Goal: Contribute content: Add original content to the website for others to see

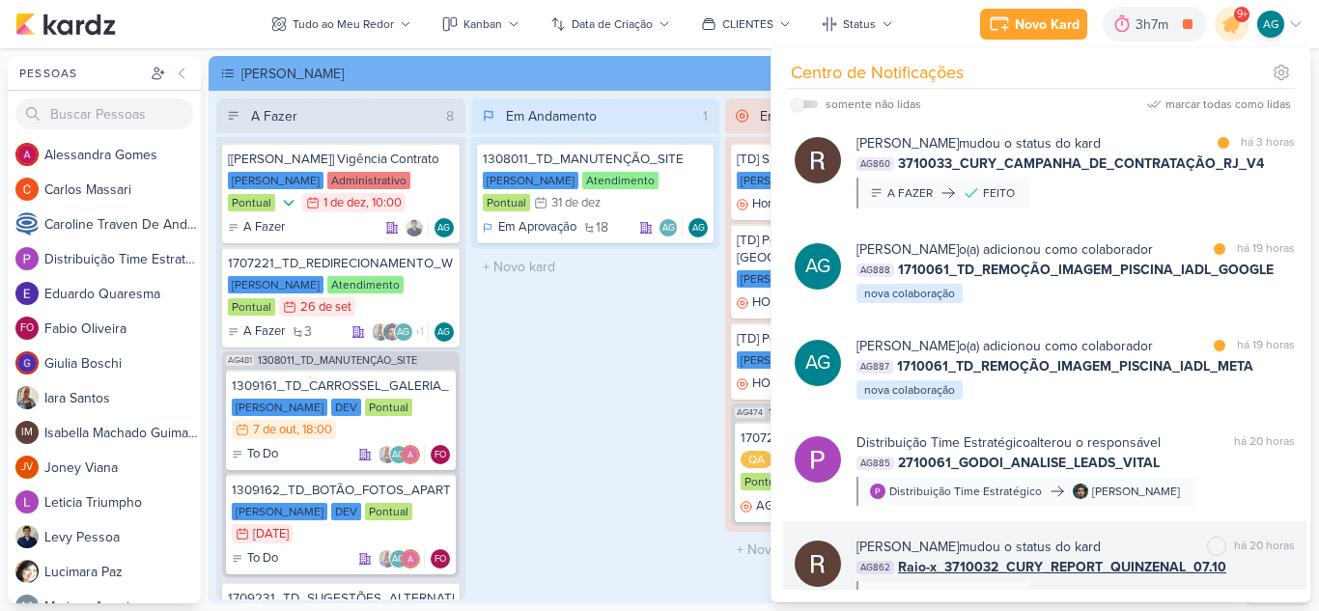
scroll to position [386, 0]
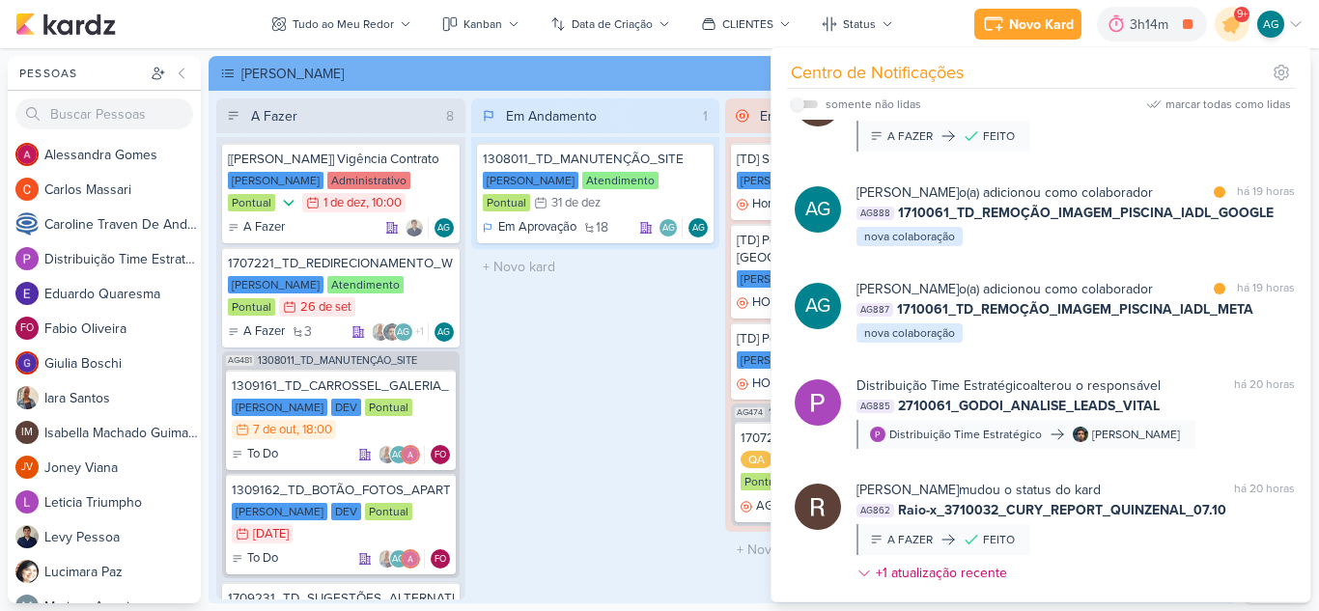
click at [580, 459] on div "Em Andamento 1 1308011_TD_MANUTENÇÃO_SITE [PERSON_NAME] Atendimento Pontual 31/…" at bounding box center [595, 348] width 249 height 501
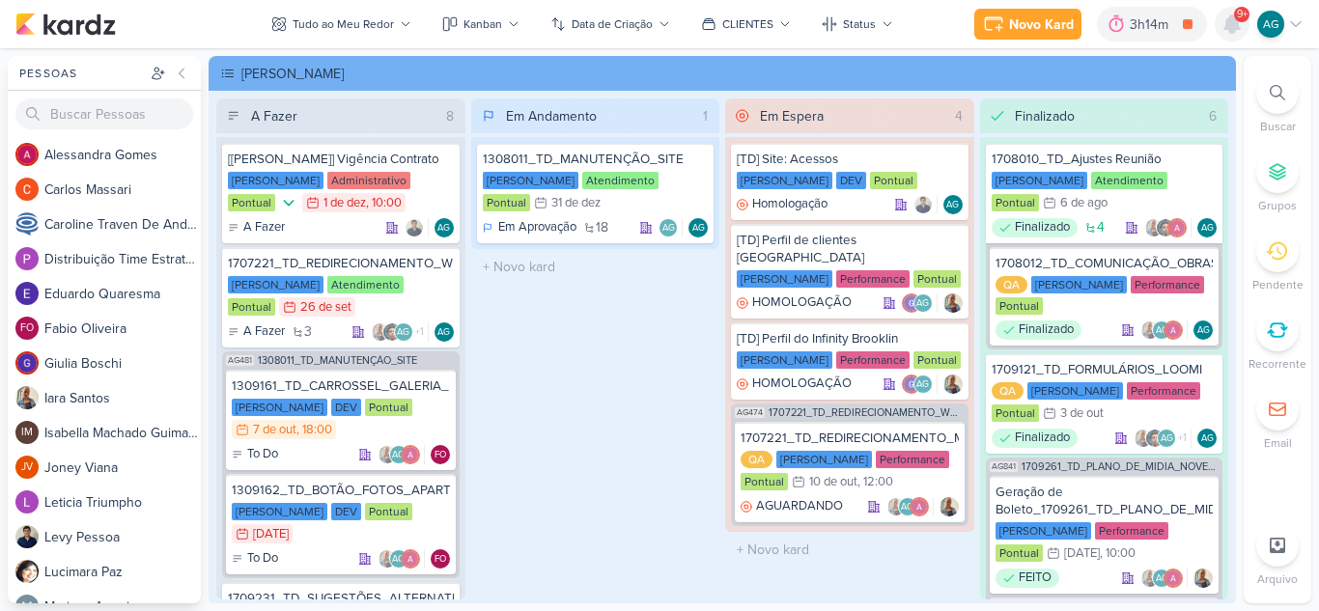
click at [1237, 26] on icon at bounding box center [1231, 23] width 15 height 17
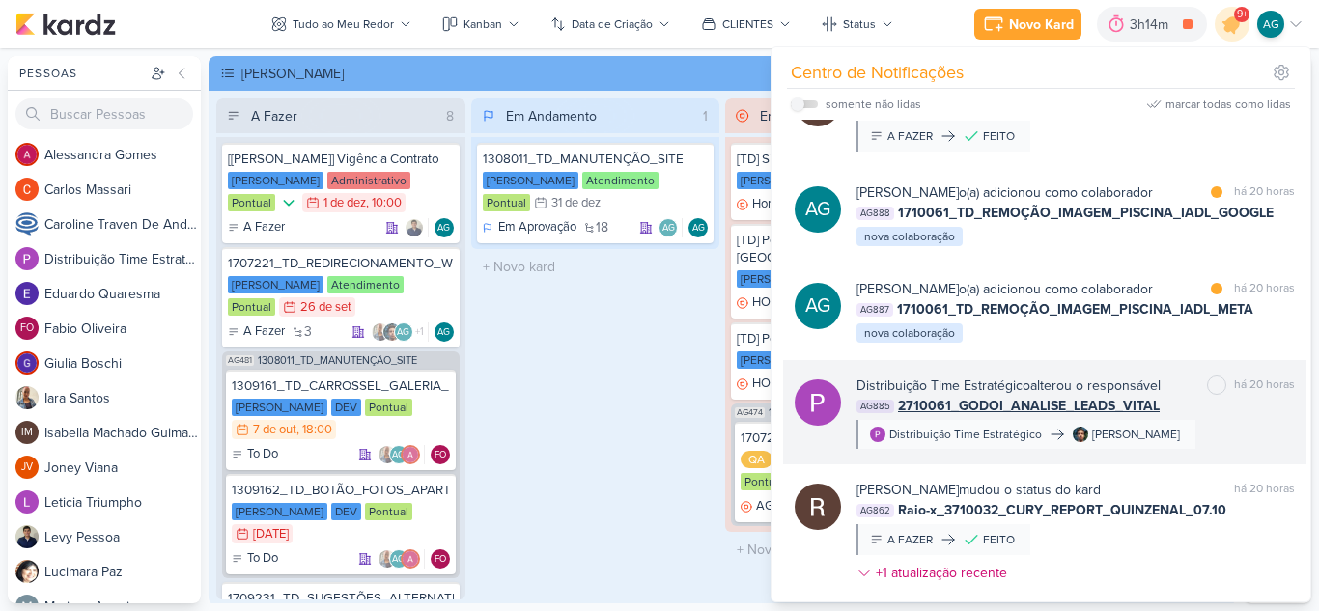
scroll to position [0, 0]
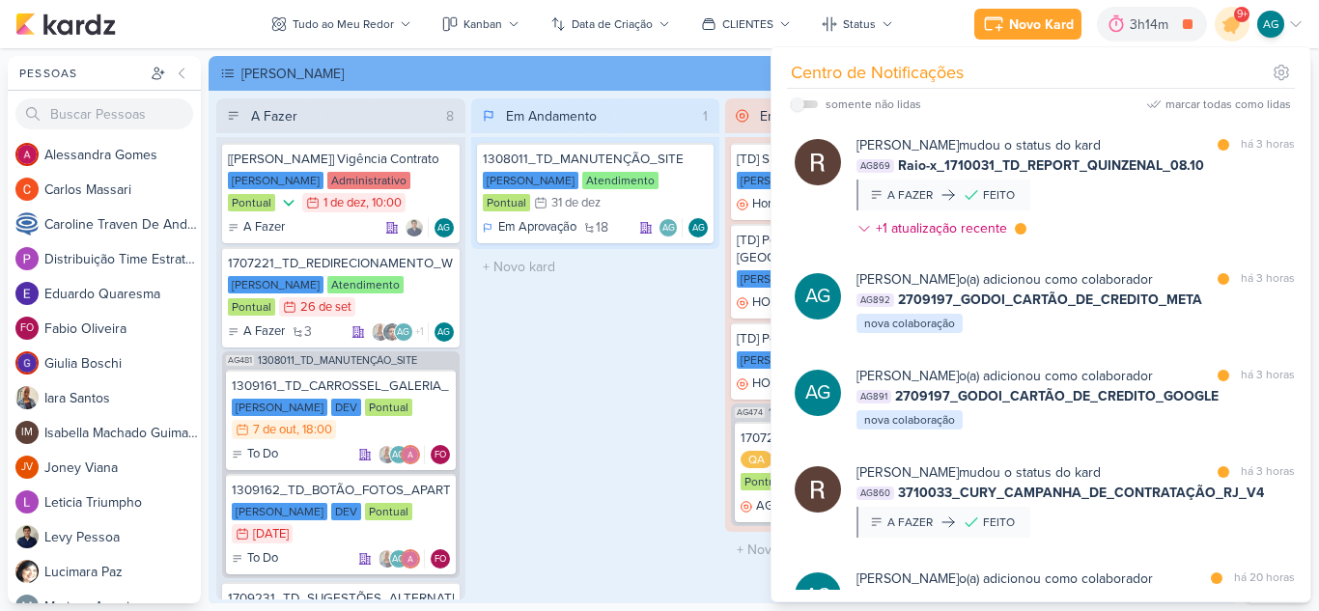
click at [594, 404] on div "Em Andamento 1 1308011_TD_MANUTENÇÃO_SITE [PERSON_NAME] Atendimento Pontual 31/…" at bounding box center [595, 348] width 249 height 501
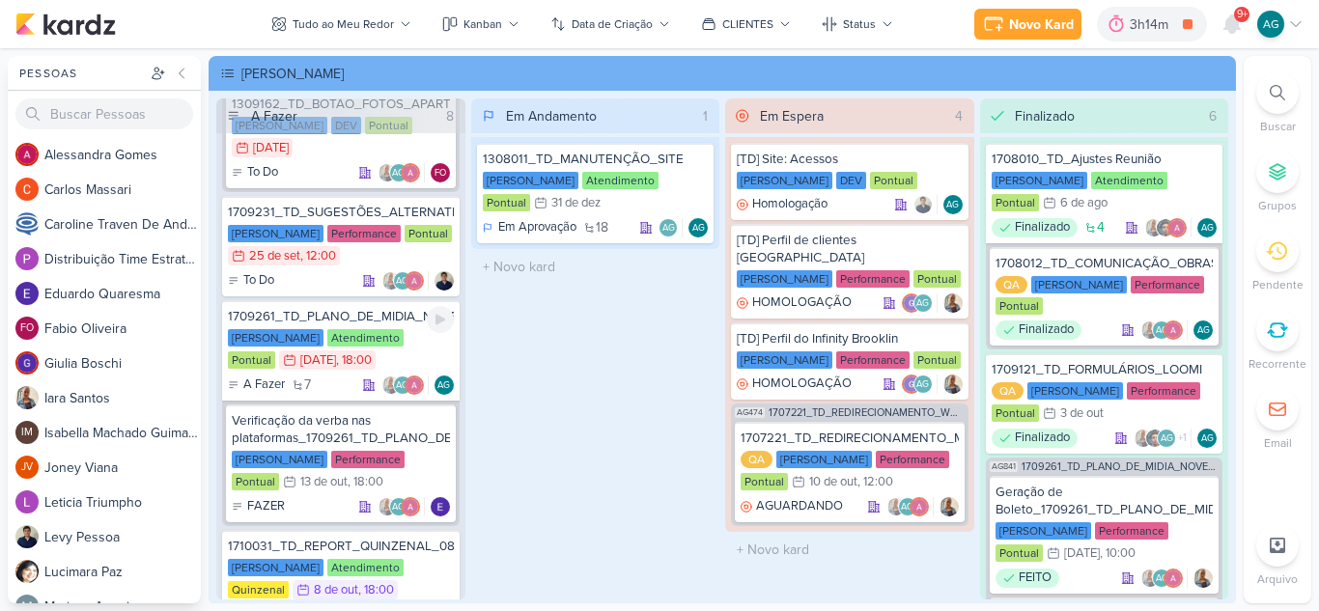
scroll to position [483, 0]
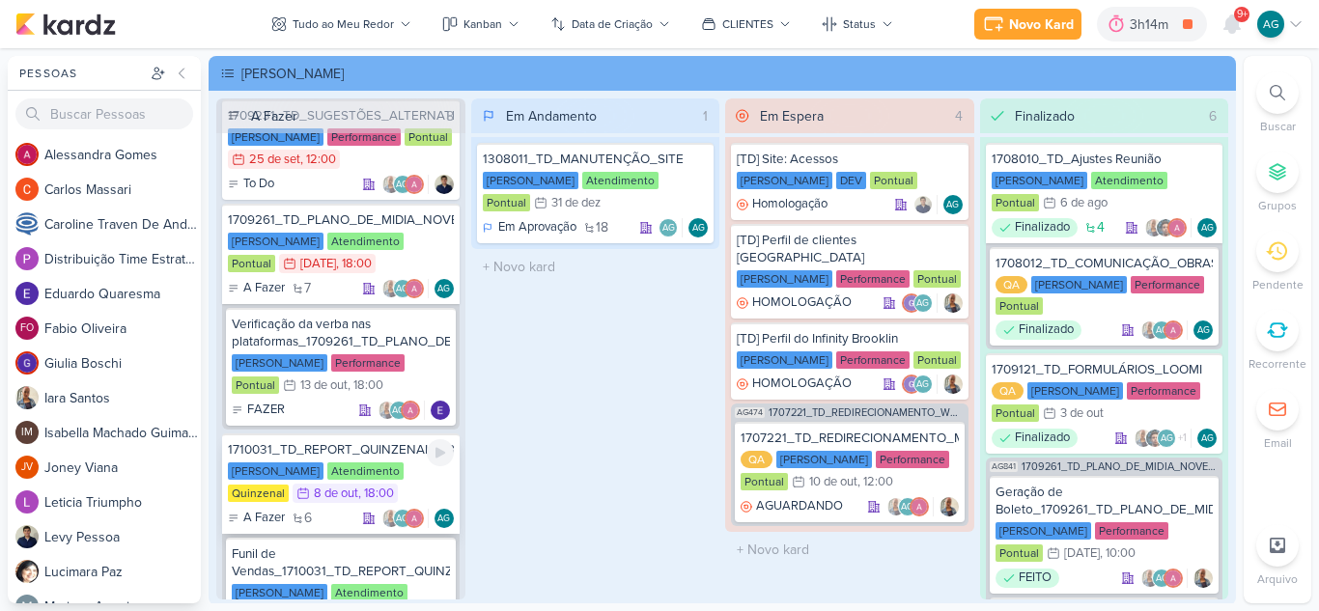
click at [386, 453] on div "1710031_TD_REPORT_QUINZENAL_08.10" at bounding box center [341, 449] width 226 height 17
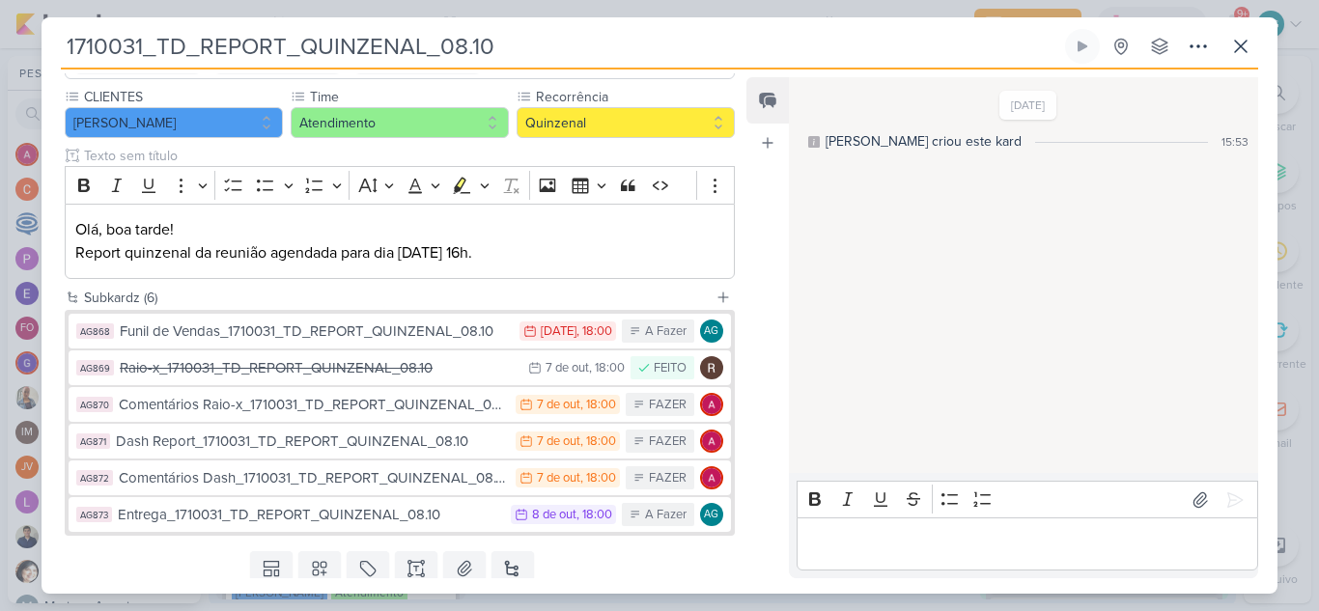
scroll to position [193, 0]
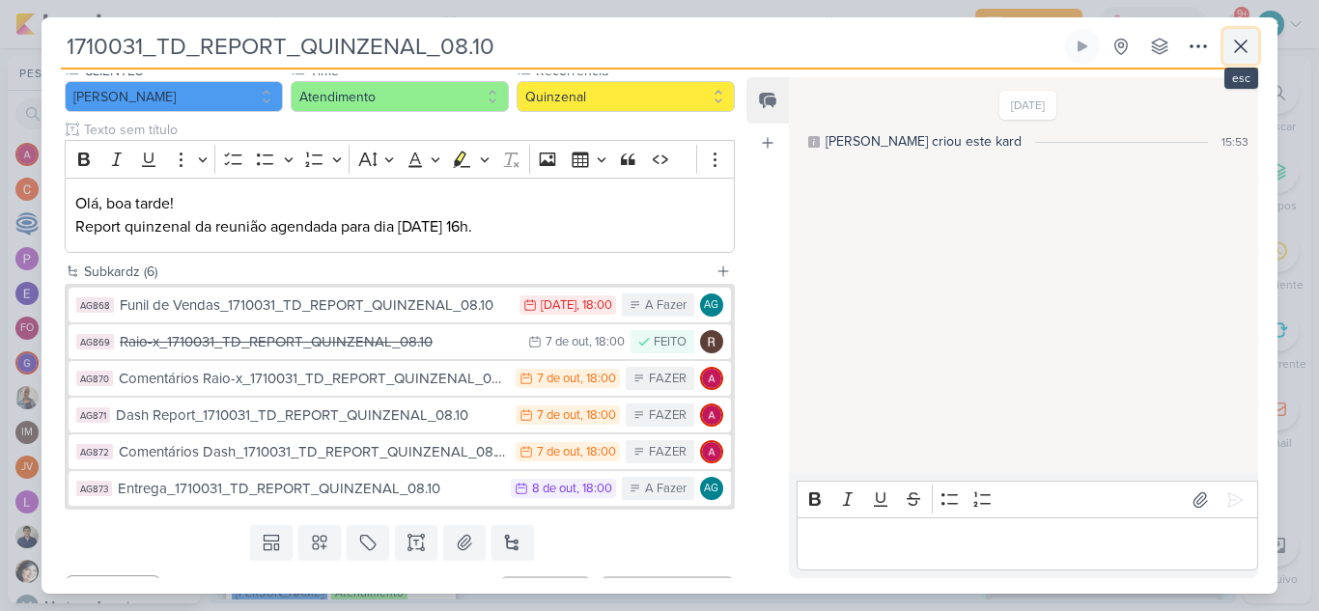
click at [1245, 47] on icon at bounding box center [1240, 46] width 23 height 23
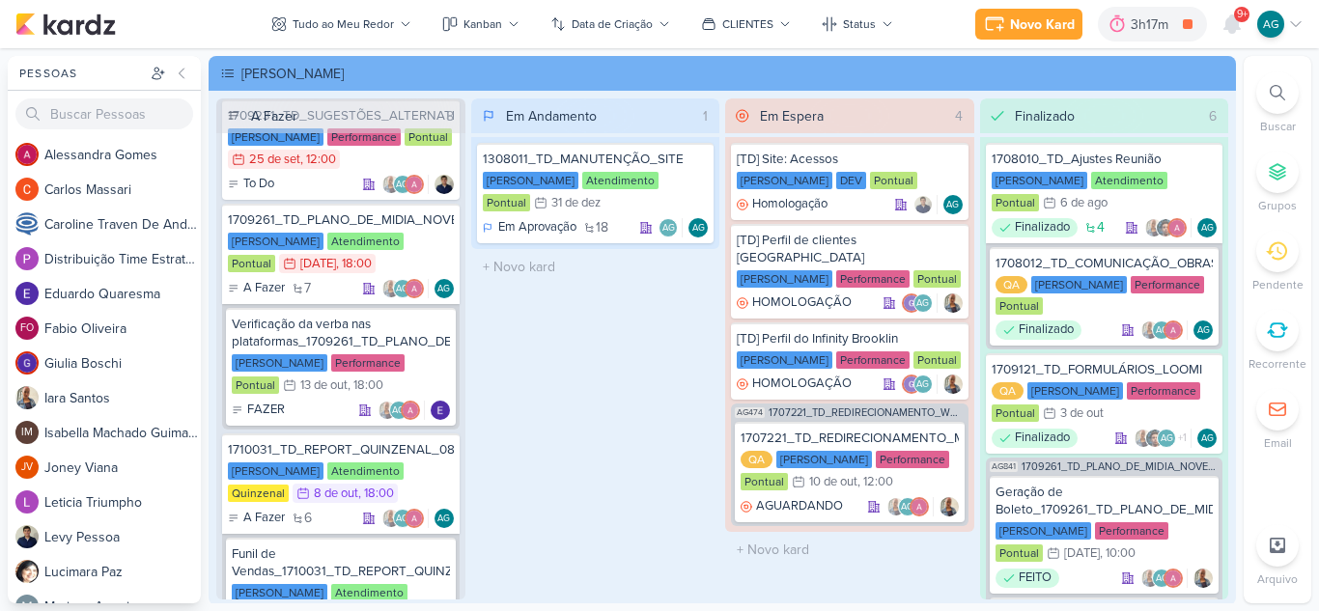
click at [1281, 88] on icon at bounding box center [1277, 92] width 15 height 15
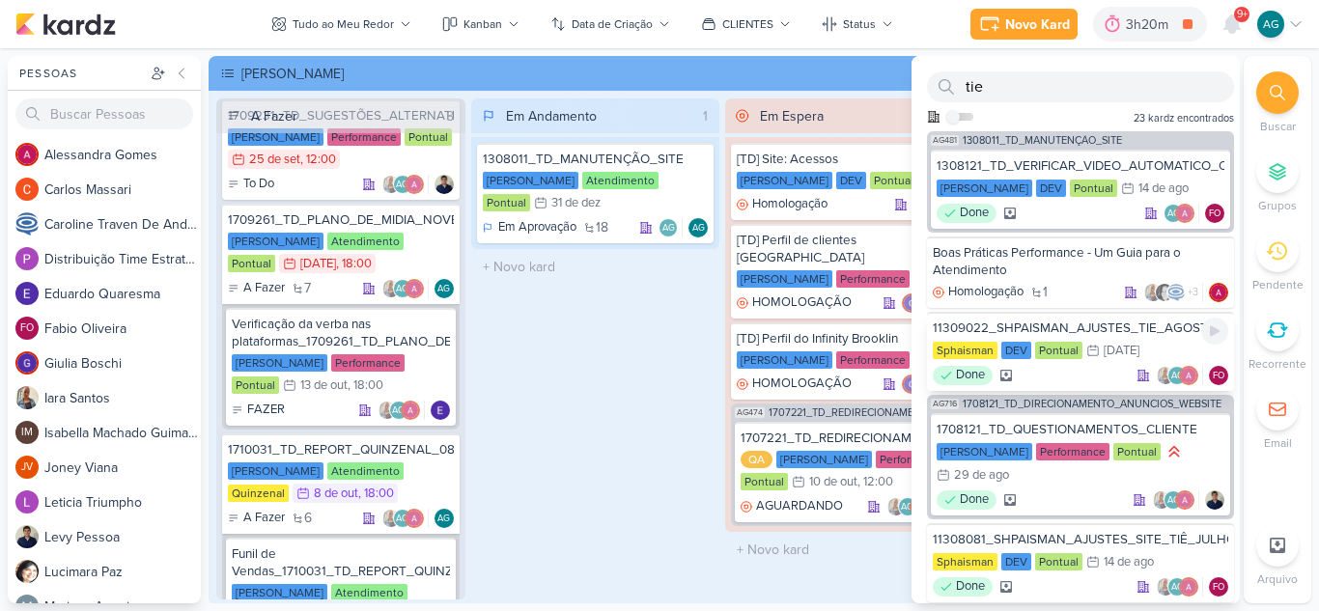
click at [1079, 322] on div "11309022_SHPAISMAN_AJUSTES_TIE_AGOSTO" at bounding box center [1080, 328] width 295 height 17
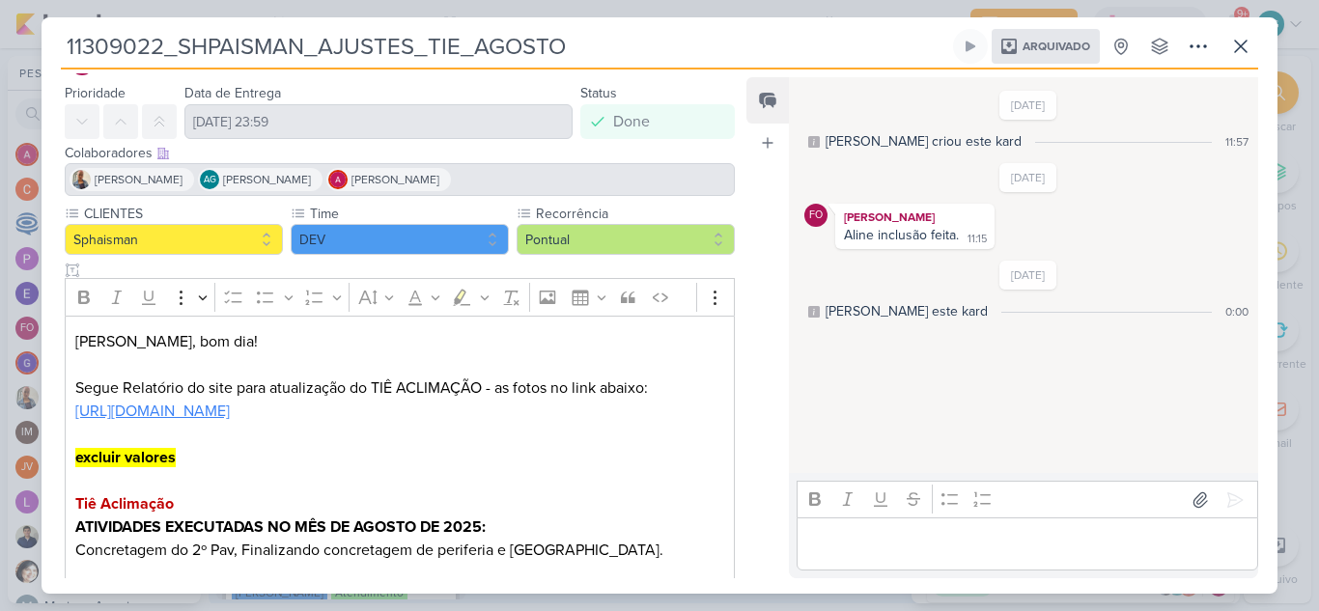
scroll to position [0, 0]
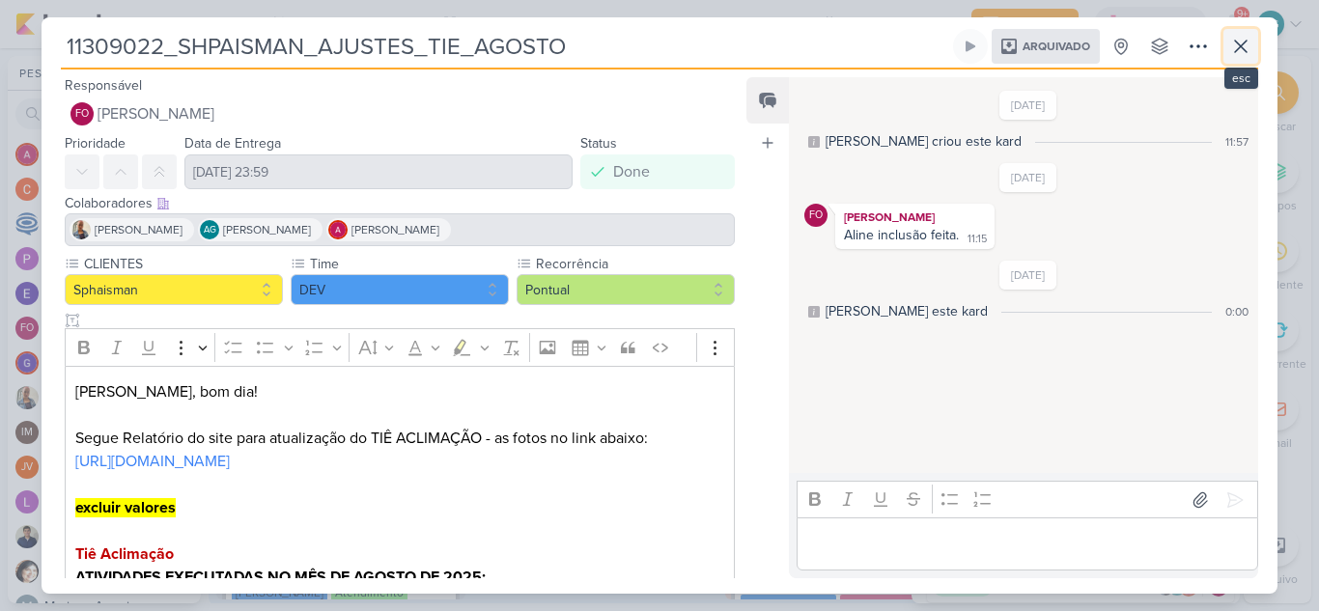
click at [1237, 42] on icon at bounding box center [1241, 47] width 12 height 12
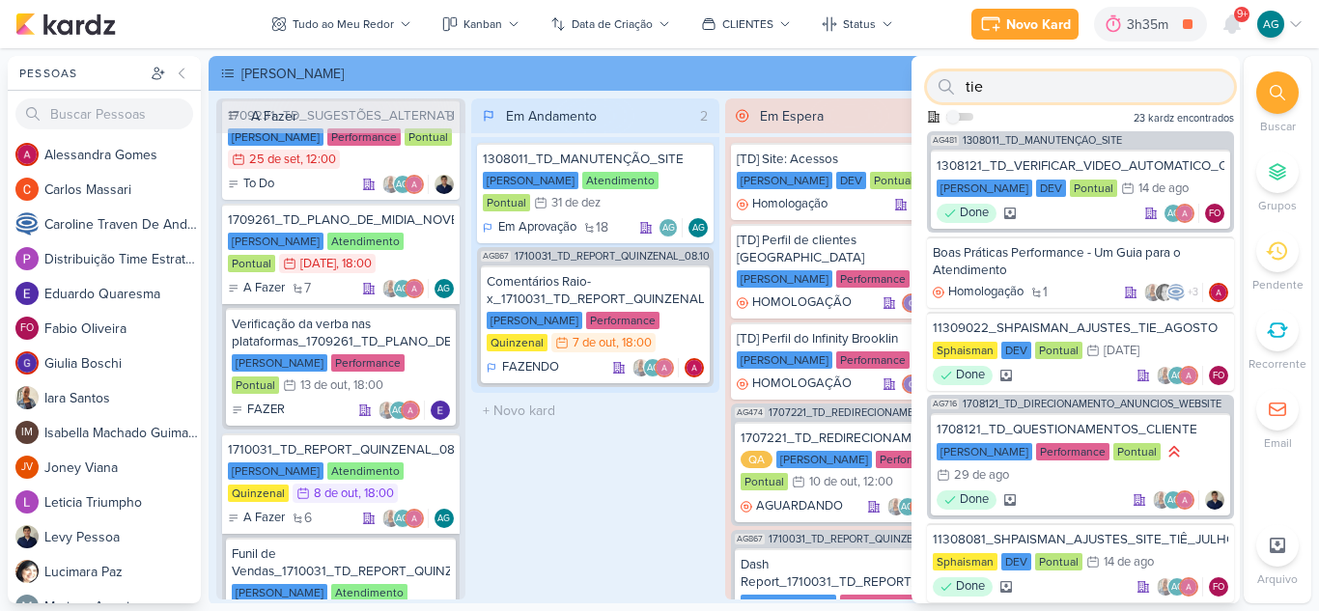
drag, startPoint x: 995, startPoint y: 82, endPoint x: 954, endPoint y: 80, distance: 41.6
click at [954, 80] on div "tie" at bounding box center [1080, 86] width 307 height 31
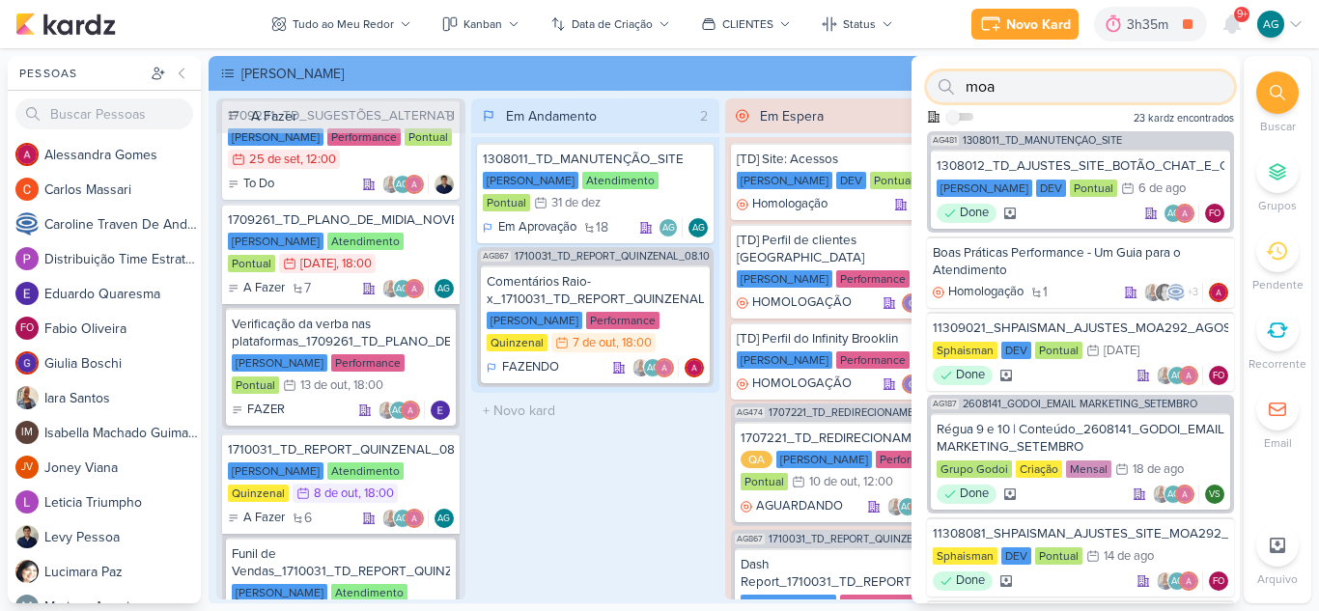
type input "moa"
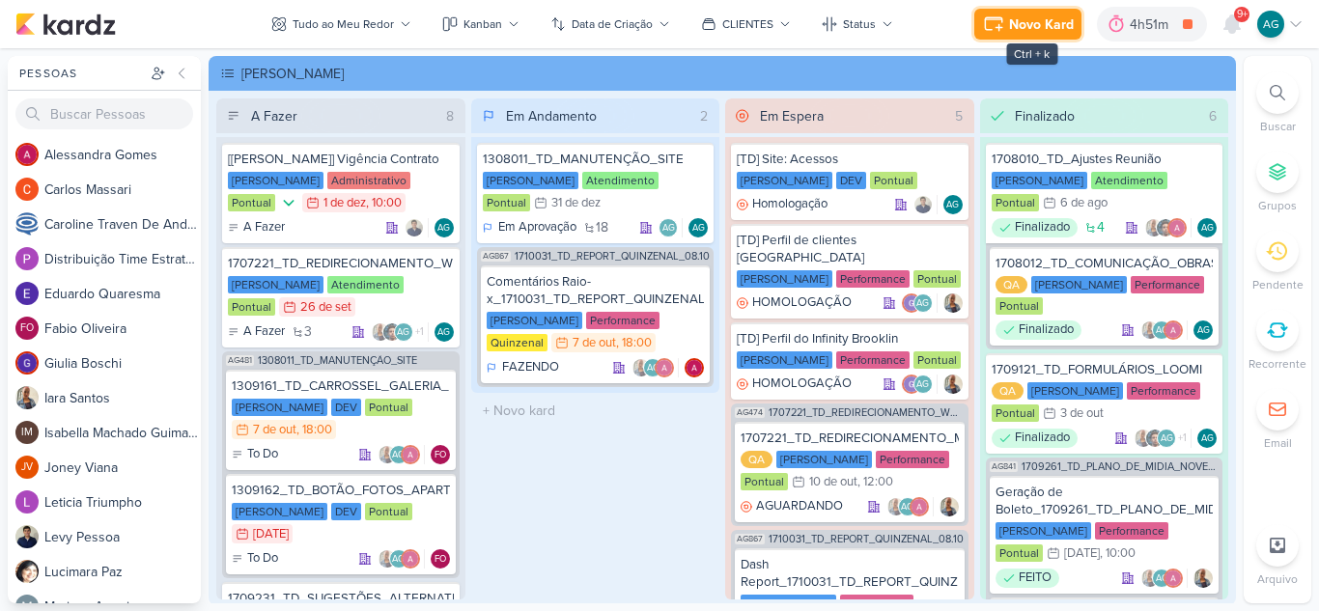
click at [1046, 20] on div "Novo Kard" at bounding box center [1041, 24] width 65 height 20
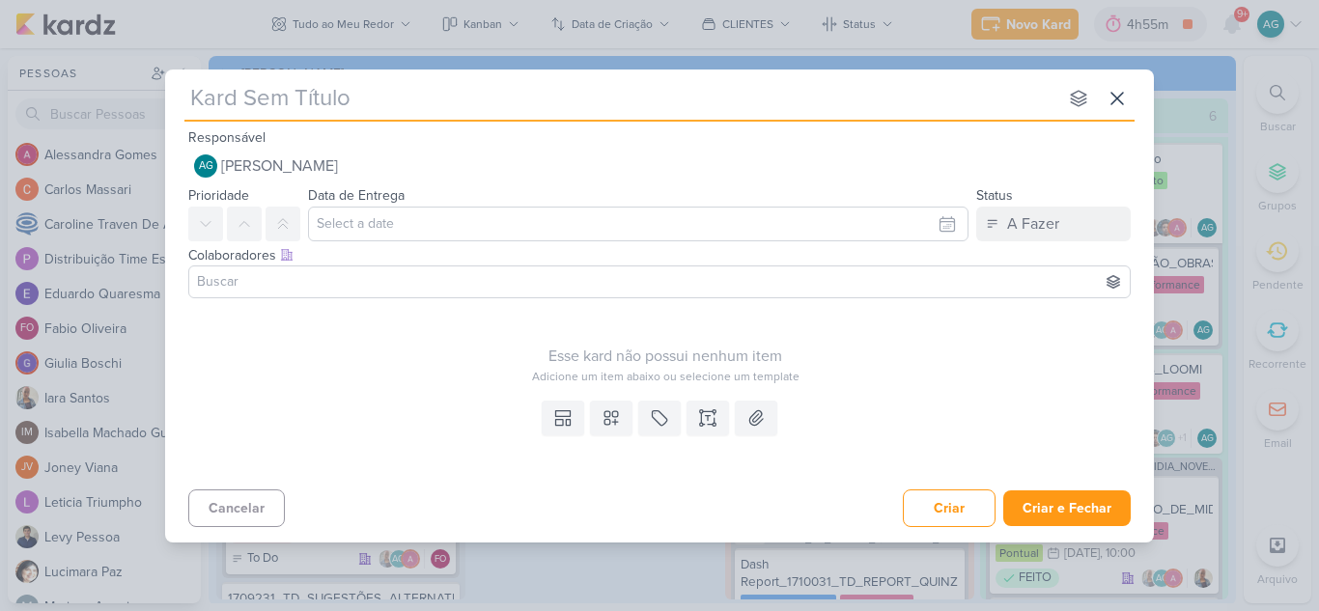
click at [530, 104] on input "text" at bounding box center [620, 98] width 873 height 35
paste input "11310071_SHPAISMAN_AJUSTES_TIE_SETEMBRO"
type input "11310071_SHPAISMAN_AJUSTES_TIE_SETEMBRO"
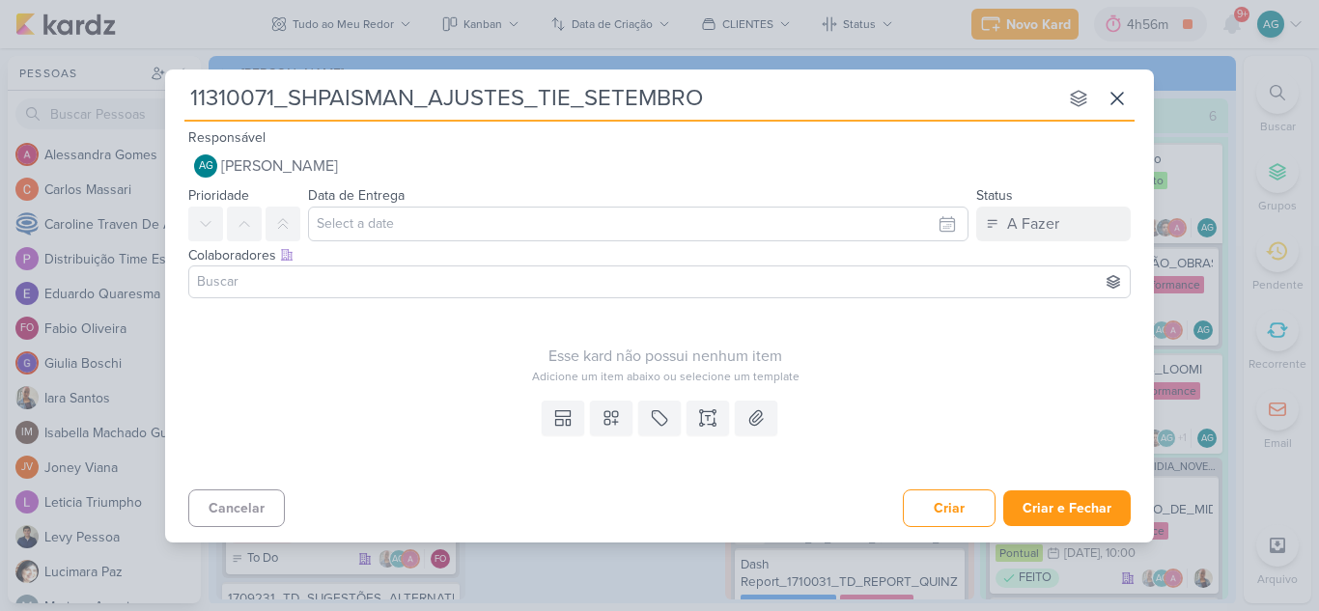
type input "11310071_SHPAISMAN_AJUSTES_TIE_SETEMBRO"
click at [705, 412] on icon at bounding box center [707, 417] width 19 height 19
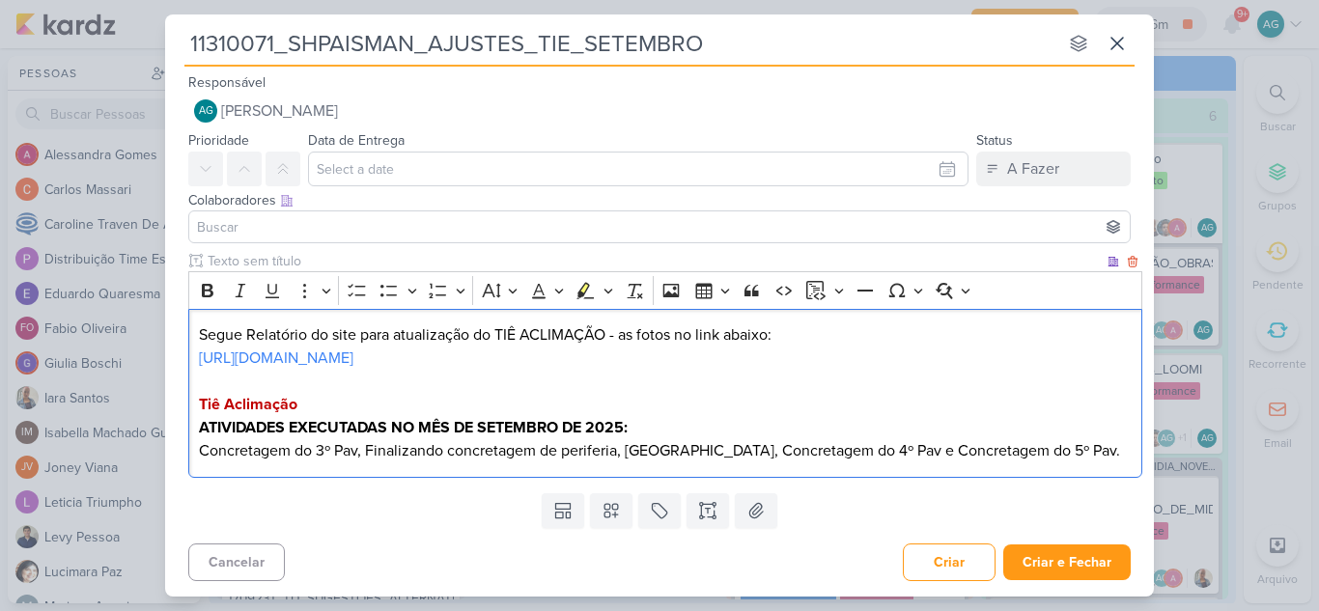
click at [199, 325] on p "Segue Relatório do site para atualização do TIÊ ACLIMAÇÃO - as fotos no link ab…" at bounding box center [666, 334] width 934 height 23
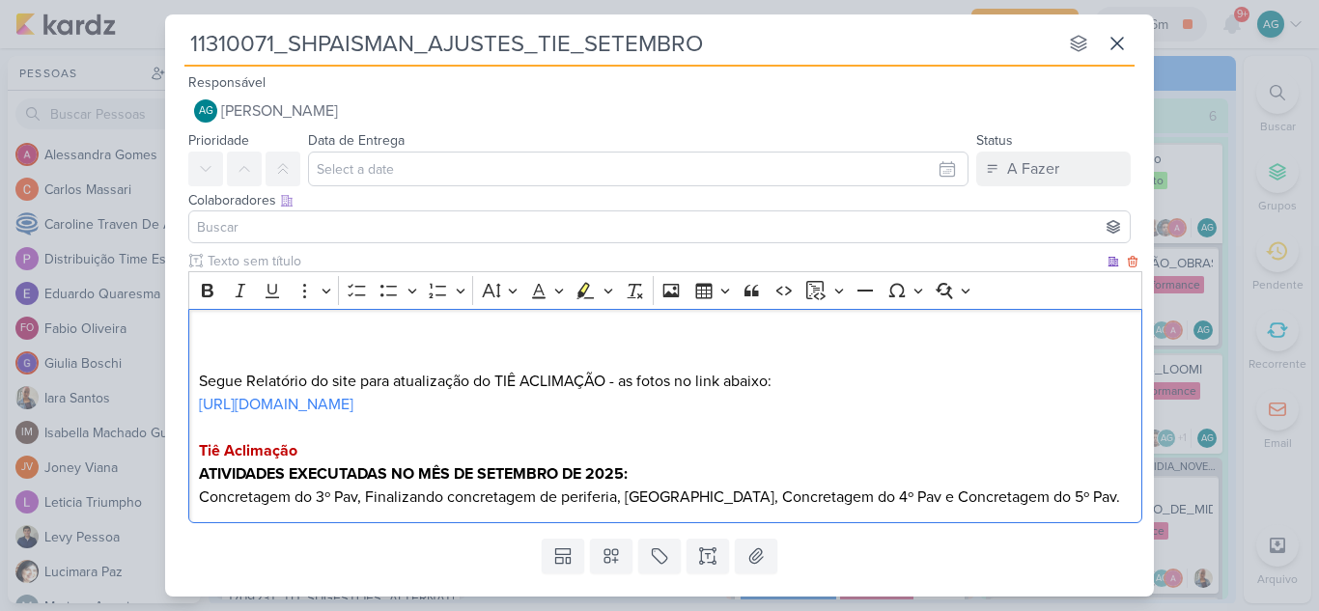
click at [208, 325] on p "Segue Relatório do site para atualização do TIÊ ACLIMAÇÃO - as fotos no link ab…" at bounding box center [666, 358] width 934 height 70
click at [353, 405] on link "[URL][DOMAIN_NAME]" at bounding box center [276, 404] width 154 height 19
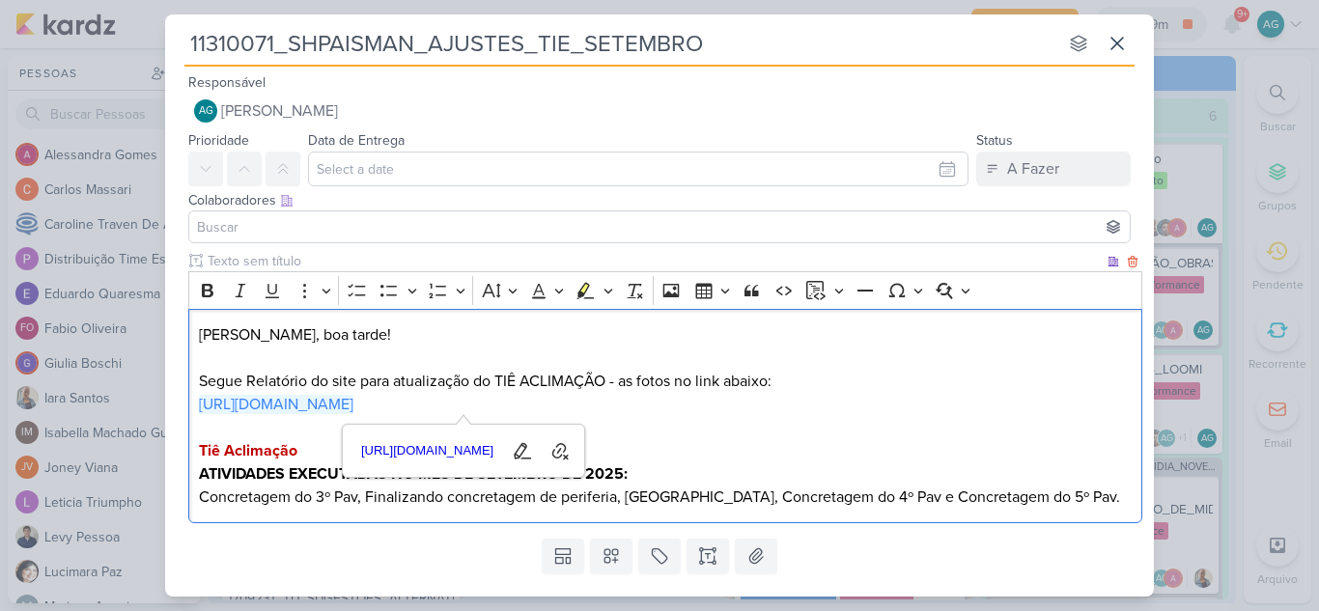
click at [916, 429] on p "Editor editing area: main" at bounding box center [666, 427] width 934 height 23
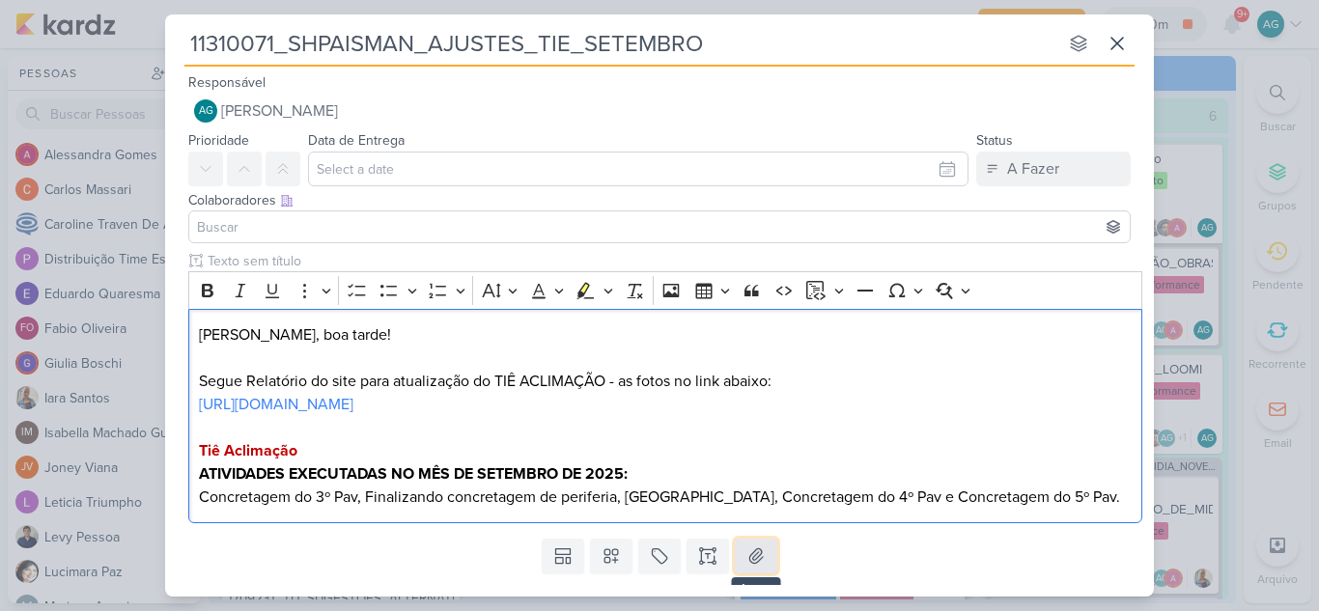
click at [756, 559] on icon at bounding box center [755, 555] width 19 height 19
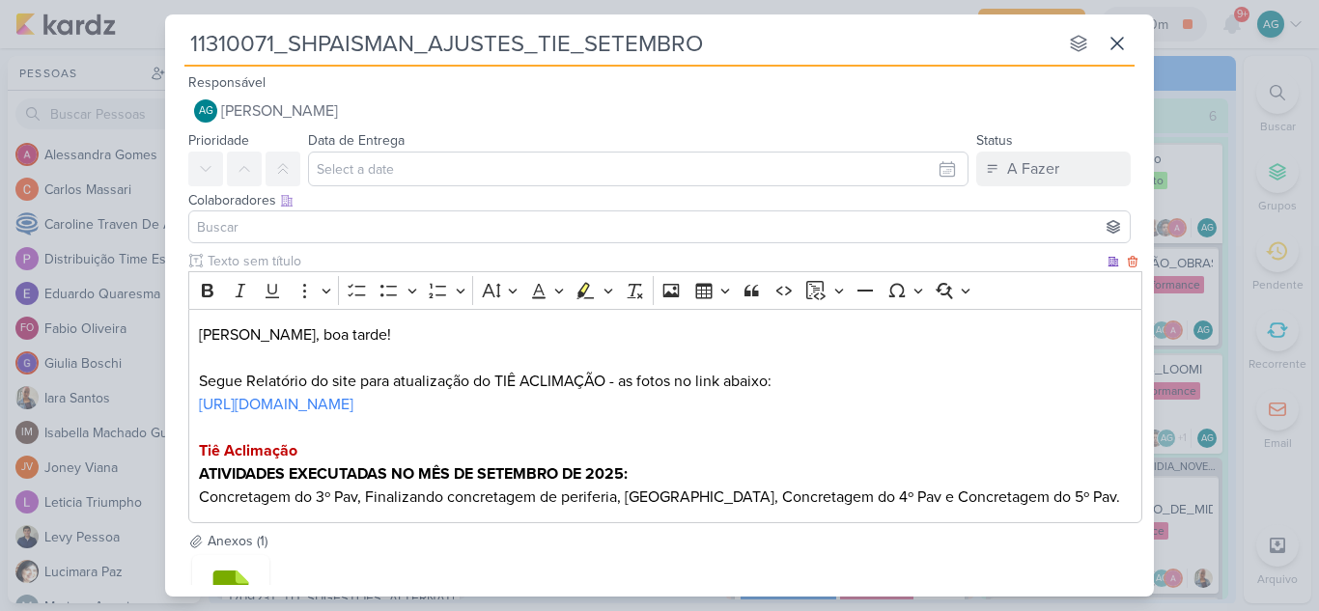
scroll to position [97, 0]
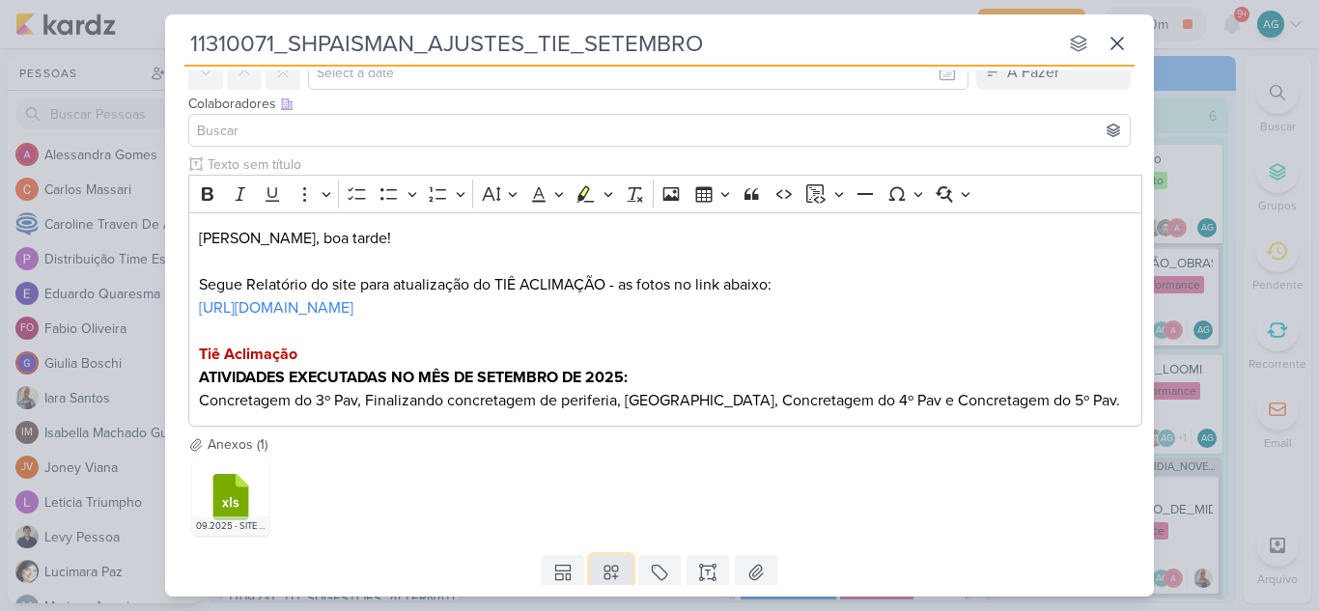
click at [614, 572] on icon at bounding box center [611, 574] width 14 height 14
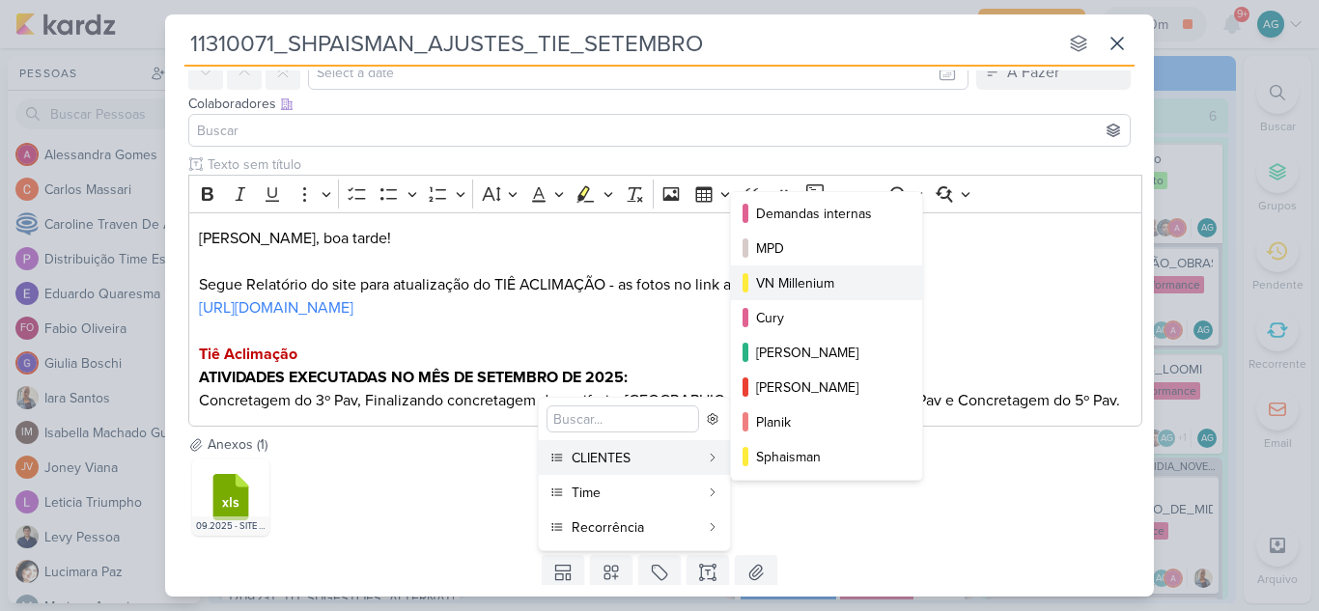
scroll to position [193, 0]
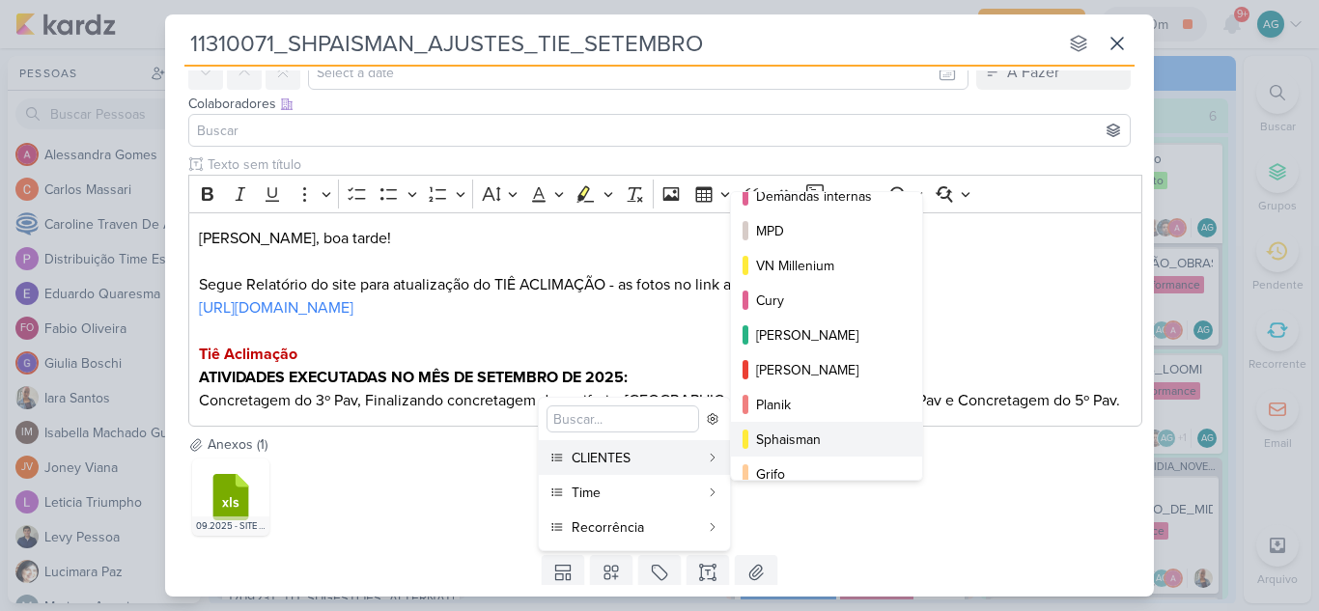
click at [823, 443] on div "Sphaisman" at bounding box center [827, 440] width 143 height 20
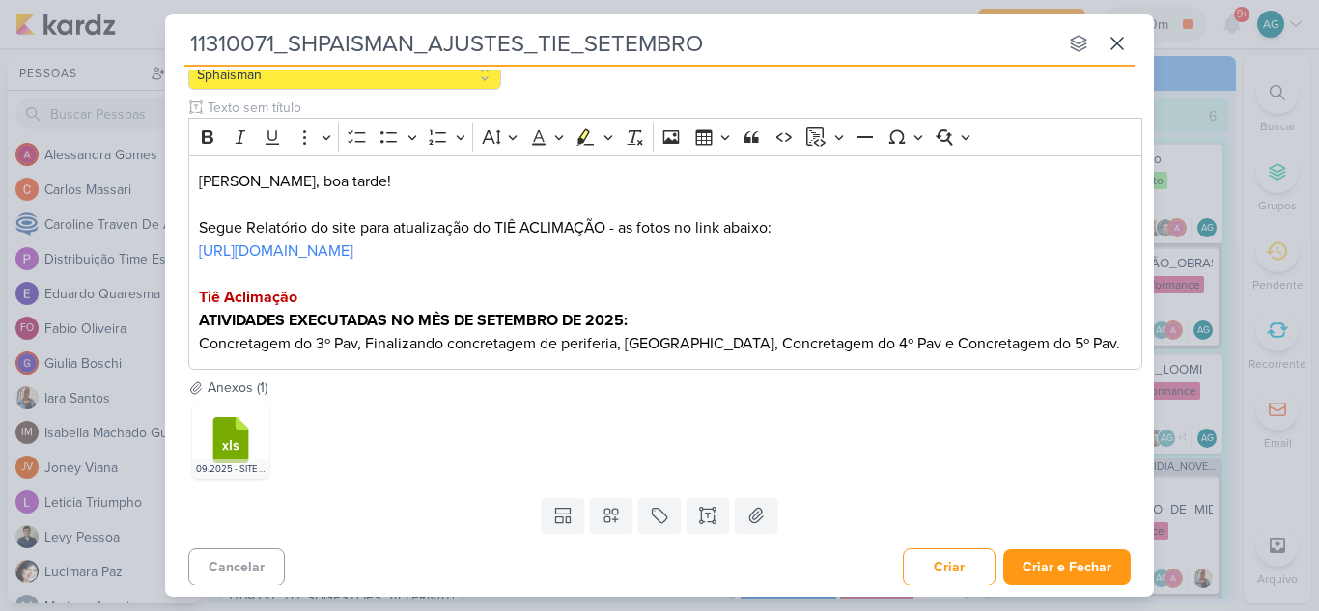
scroll to position [217, 0]
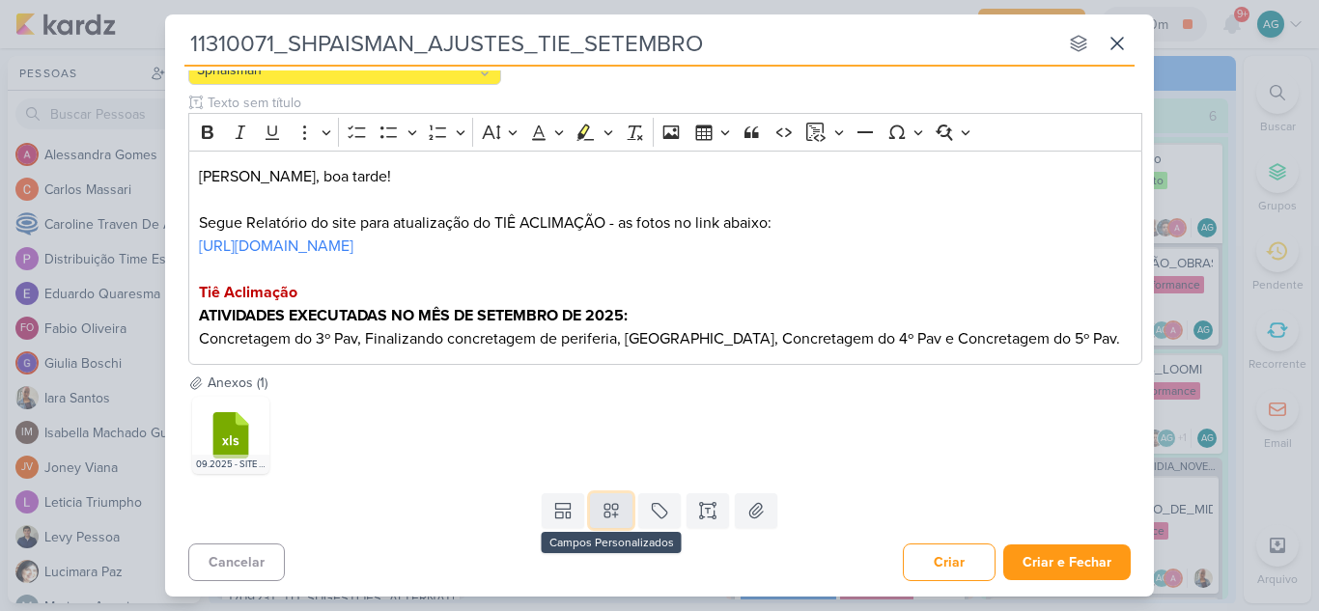
click at [617, 513] on button at bounding box center [611, 510] width 42 height 35
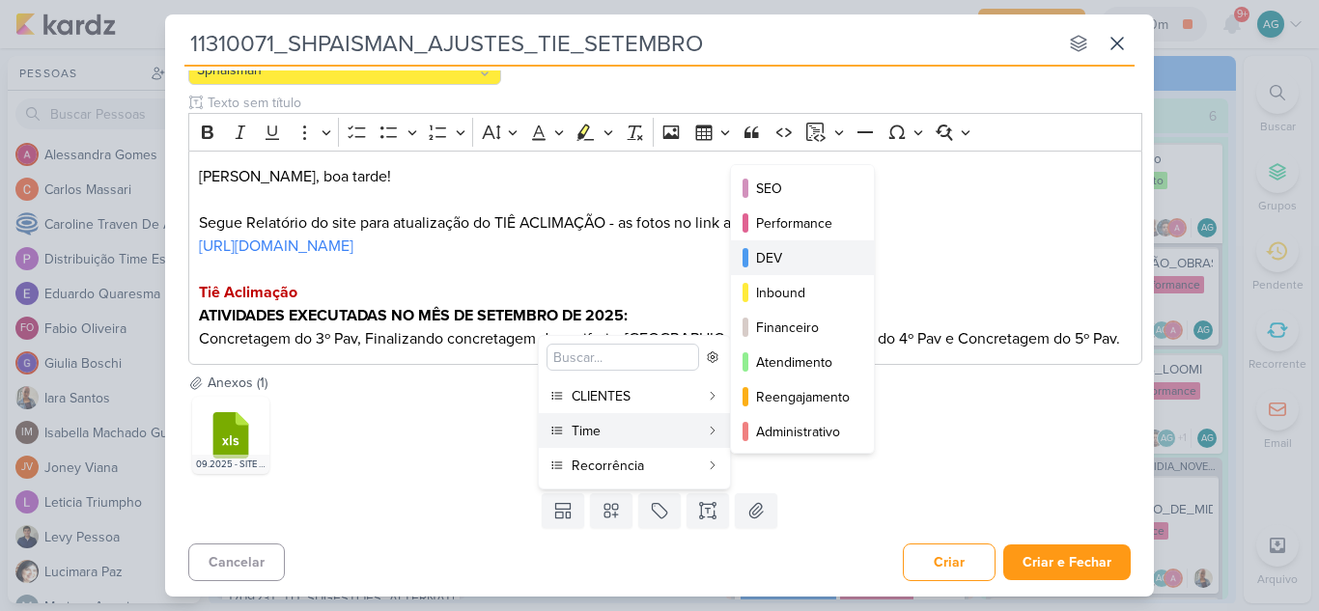
click at [791, 258] on div "DEV" at bounding box center [803, 258] width 95 height 20
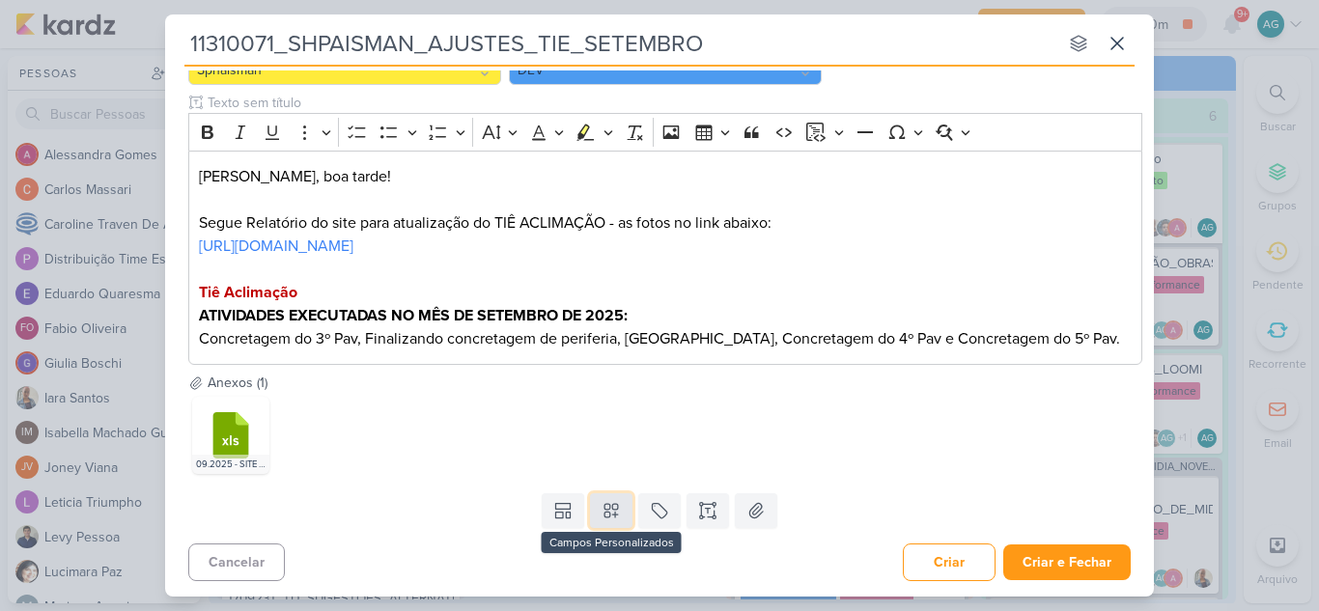
click at [613, 518] on icon at bounding box center [611, 510] width 19 height 19
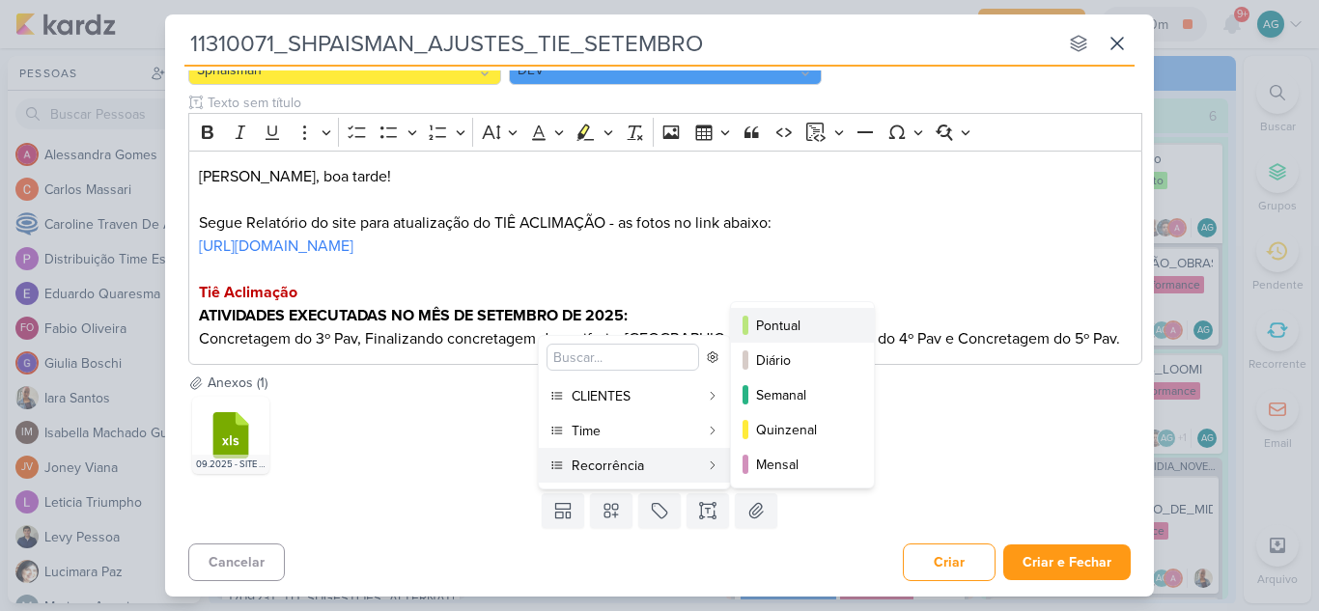
click at [781, 322] on div "Pontual" at bounding box center [803, 326] width 95 height 20
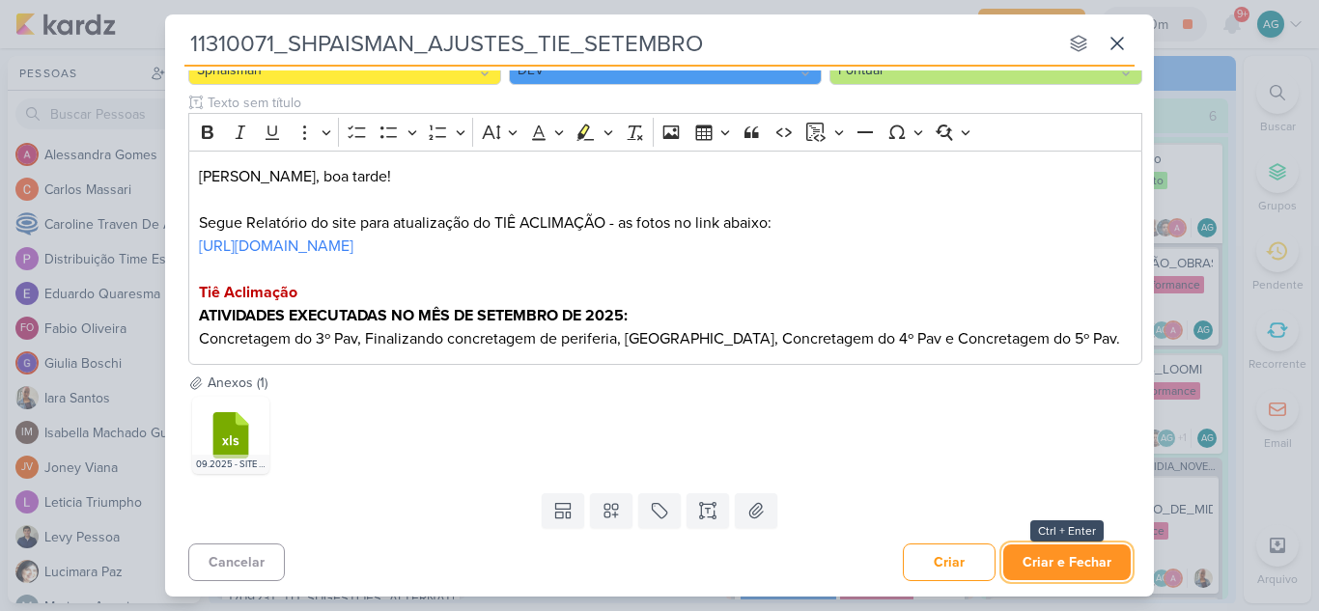
click at [1071, 560] on button "Criar e Fechar" at bounding box center [1066, 563] width 127 height 36
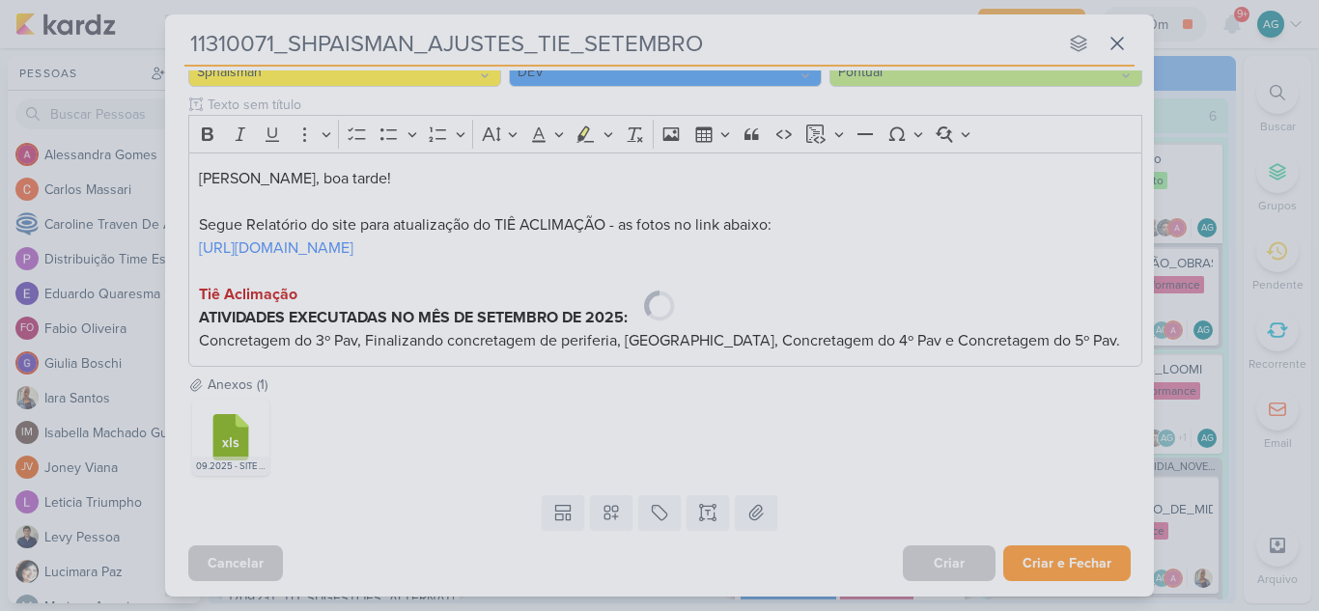
scroll to position [215, 0]
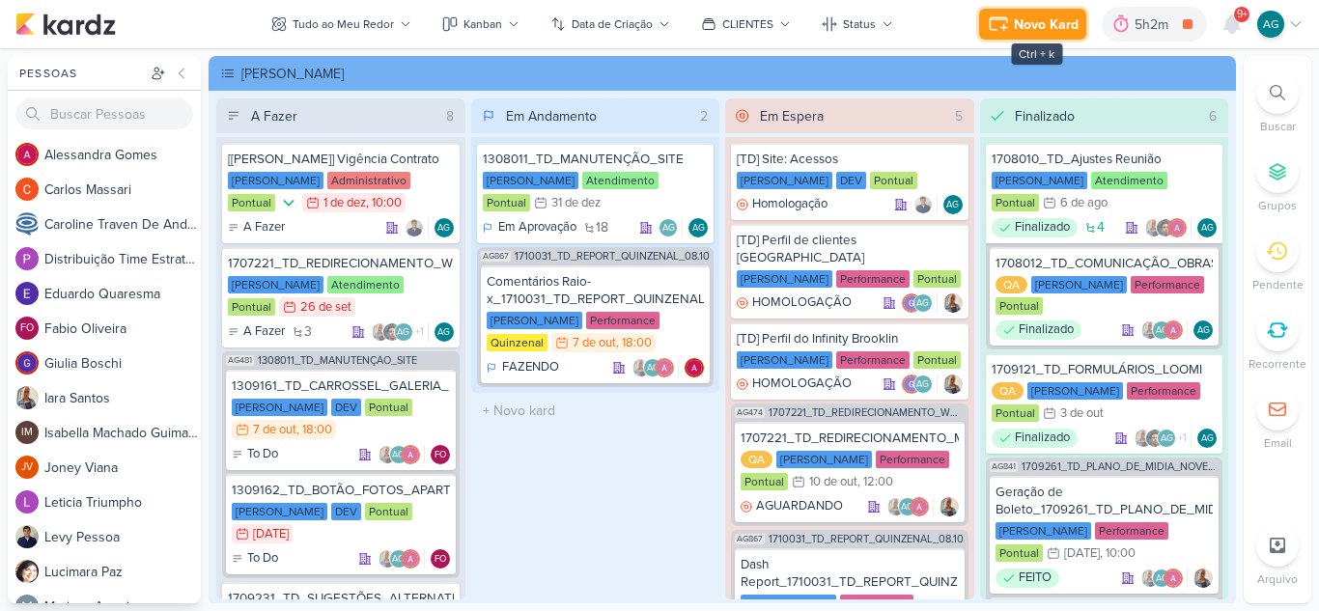
click at [1040, 21] on div "Novo Kard" at bounding box center [1046, 24] width 65 height 20
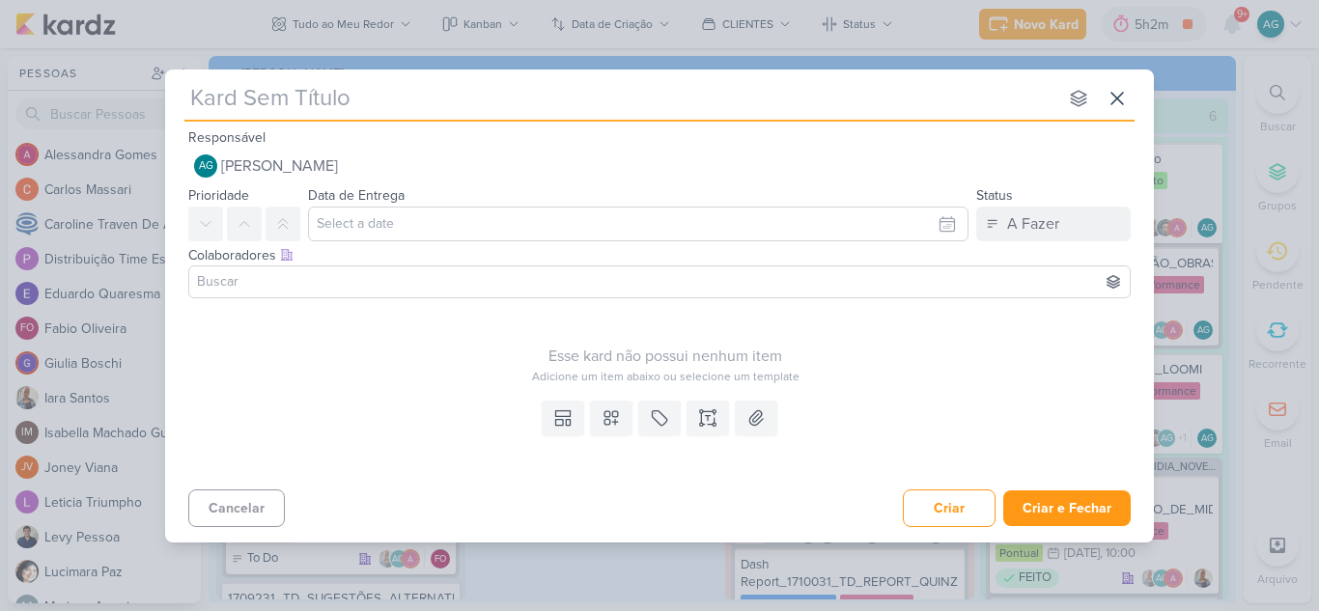
click at [303, 98] on input "text" at bounding box center [620, 98] width 873 height 35
paste input "11310072_SHPAISMAN_AJUSTES_MOA_SETEMBRO"
type input "11310072_SHPAISMAN_AJUSTES_MOA_SETEMBRO"
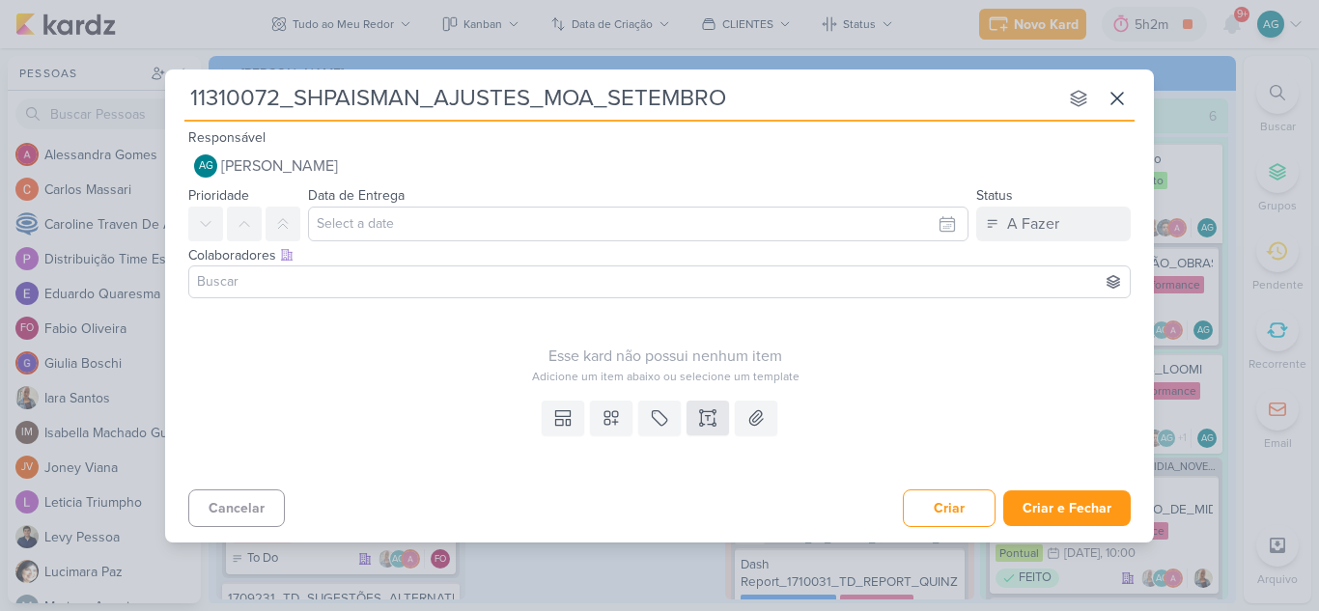
type input "11310072_SHPAISMAN_AJUSTES_MOA_SETEMBRO"
click at [712, 416] on icon at bounding box center [707, 417] width 19 height 19
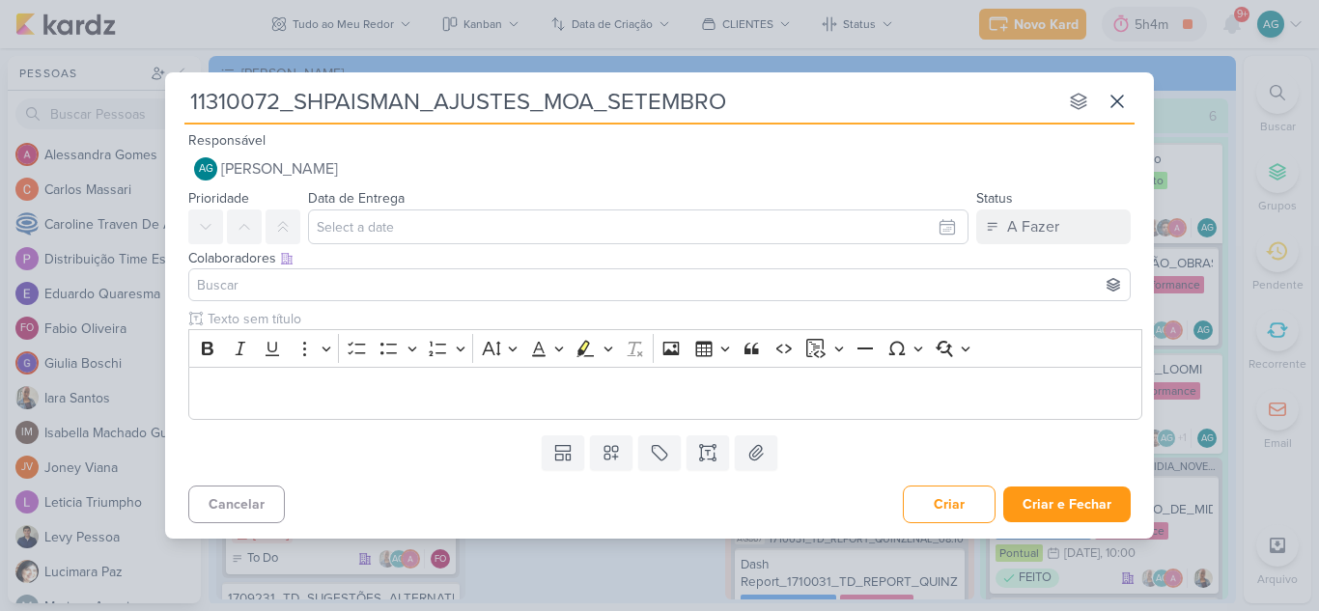
click at [590, 100] on input "11310072_SHPAISMAN_AJUSTES_MOA_SETEMBRO" at bounding box center [620, 101] width 873 height 35
type input "11310072_SHPAISMAN_AJUSTES_MOA292_SETEMBRO"
drag, startPoint x: 791, startPoint y: 107, endPoint x: 171, endPoint y: 103, distance: 619.9
click at [171, 103] on div "11310072_SHPAISMAN_AJUSTES_MOA292_SETEMBRO nenhum grupo disponível esc Responsá…" at bounding box center [659, 299] width 989 height 454
type input "11310072_SHPAISMAN_AJUSTES_MOA292_SETEMBRO"
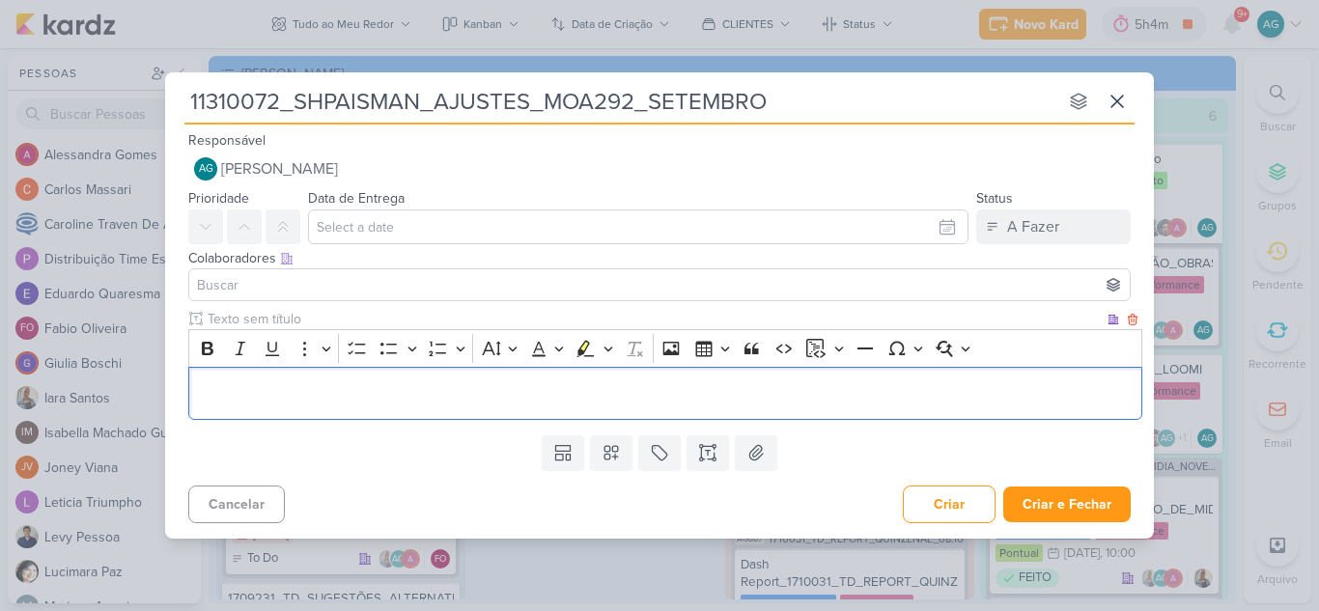
click at [501, 391] on p "Editor editing area: main" at bounding box center [666, 392] width 934 height 23
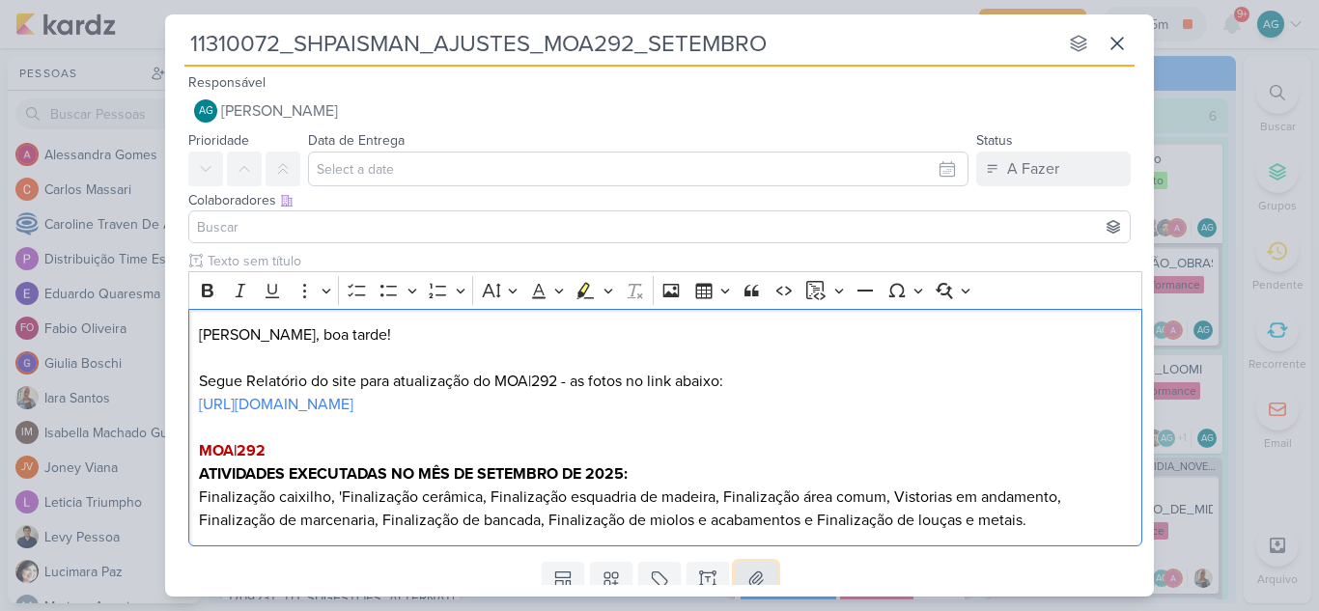
click at [760, 576] on icon at bounding box center [755, 579] width 19 height 19
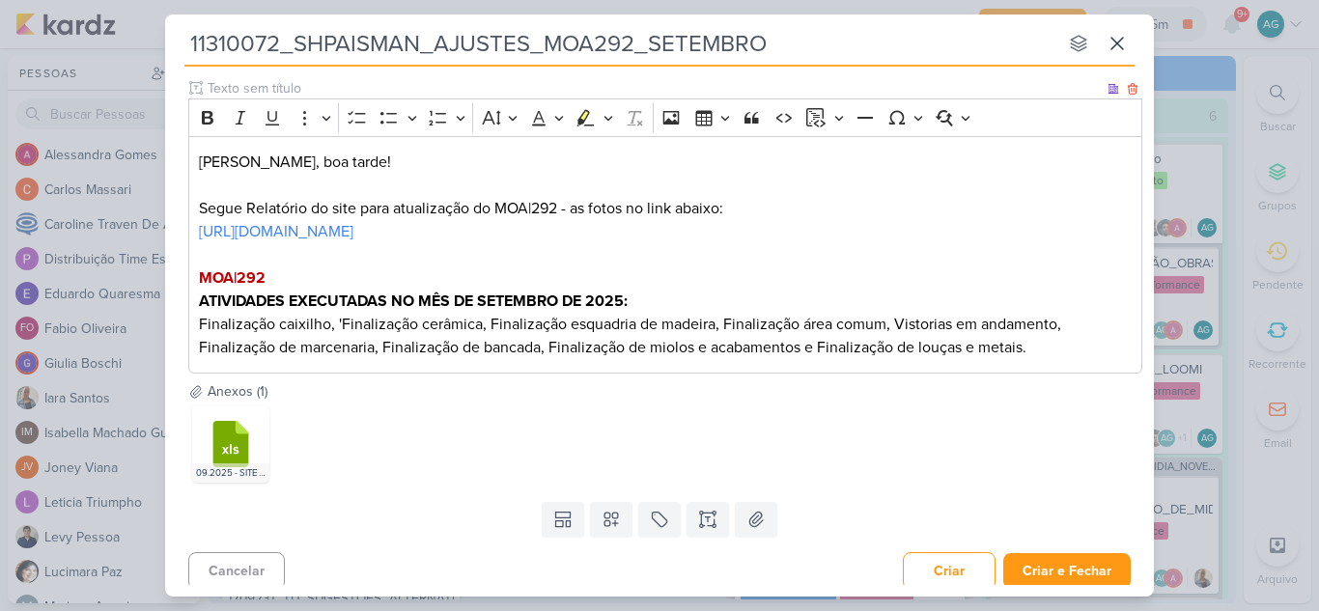
scroll to position [182, 0]
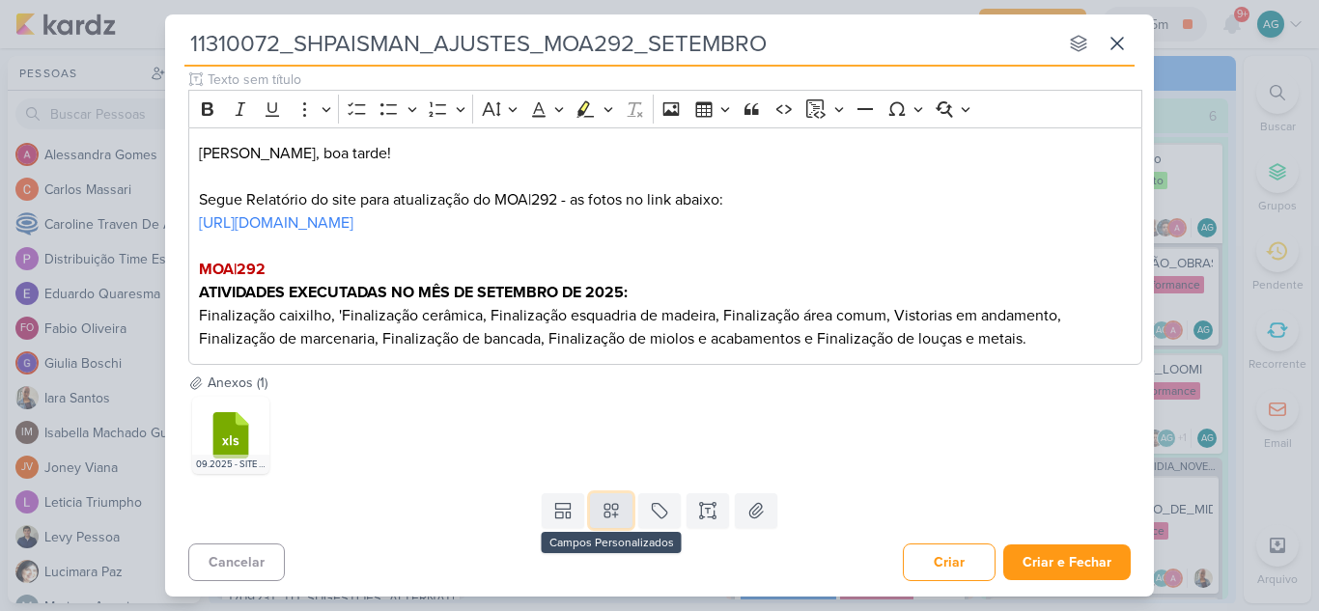
click at [612, 516] on icon at bounding box center [611, 512] width 14 height 14
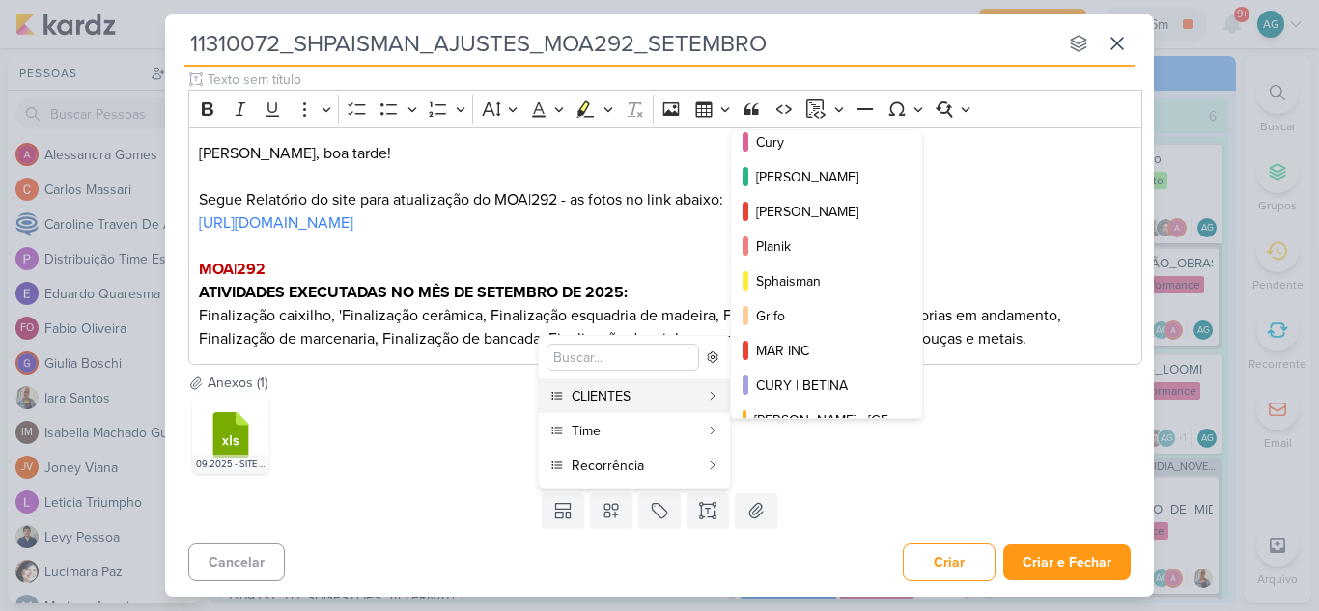
scroll to position [315, 0]
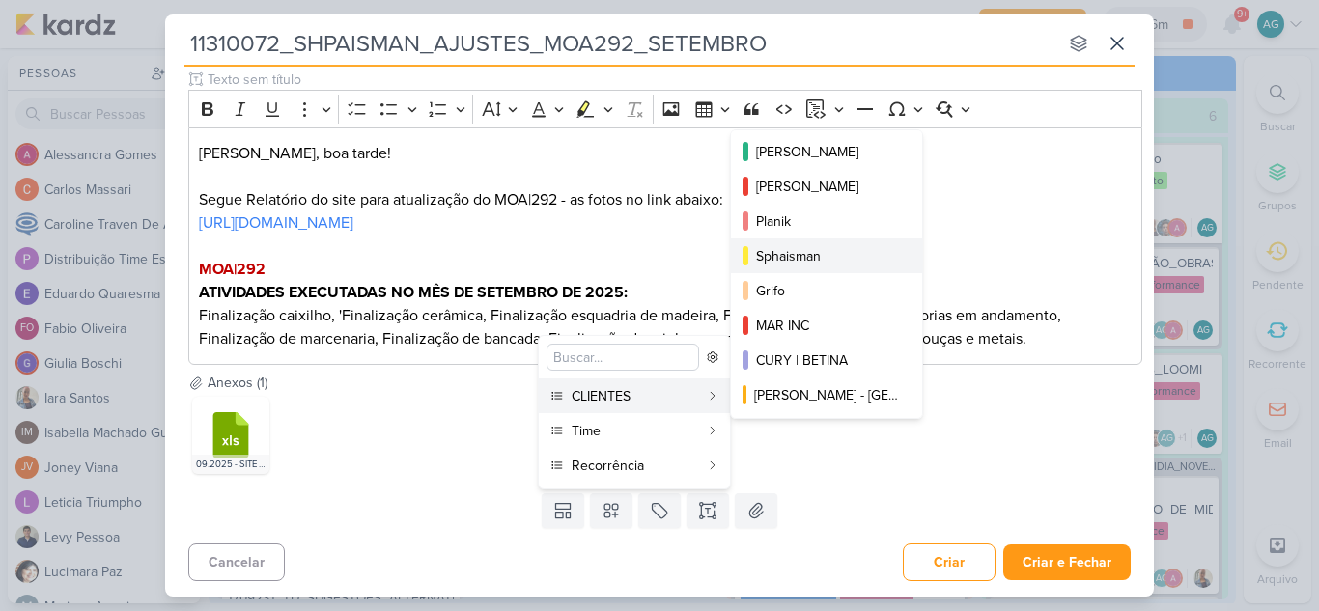
click at [811, 260] on div "Sphaisman" at bounding box center [827, 256] width 143 height 20
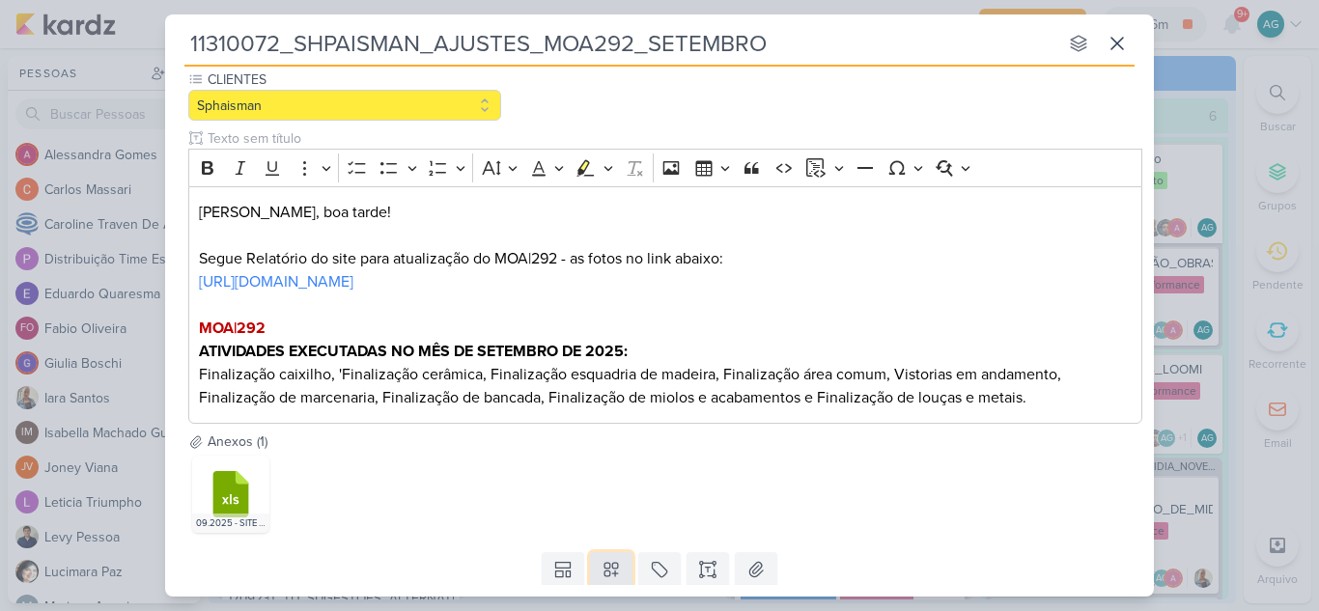
click at [613, 565] on icon at bounding box center [611, 569] width 19 height 19
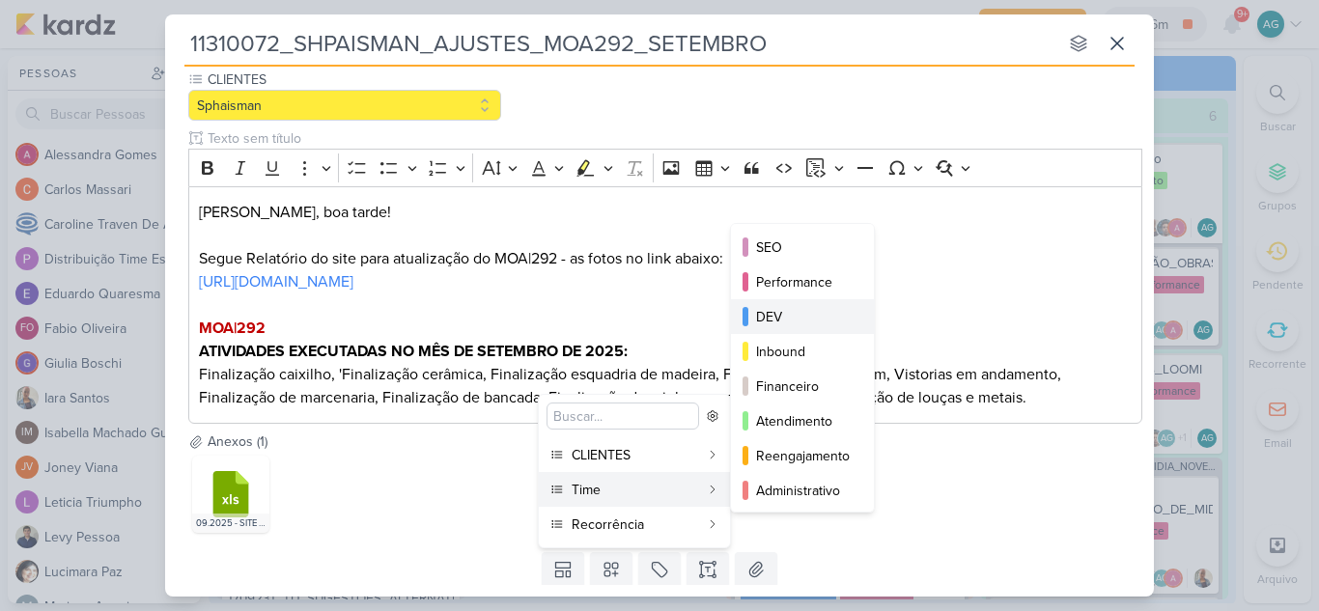
click at [791, 312] on div "DEV" at bounding box center [803, 317] width 95 height 20
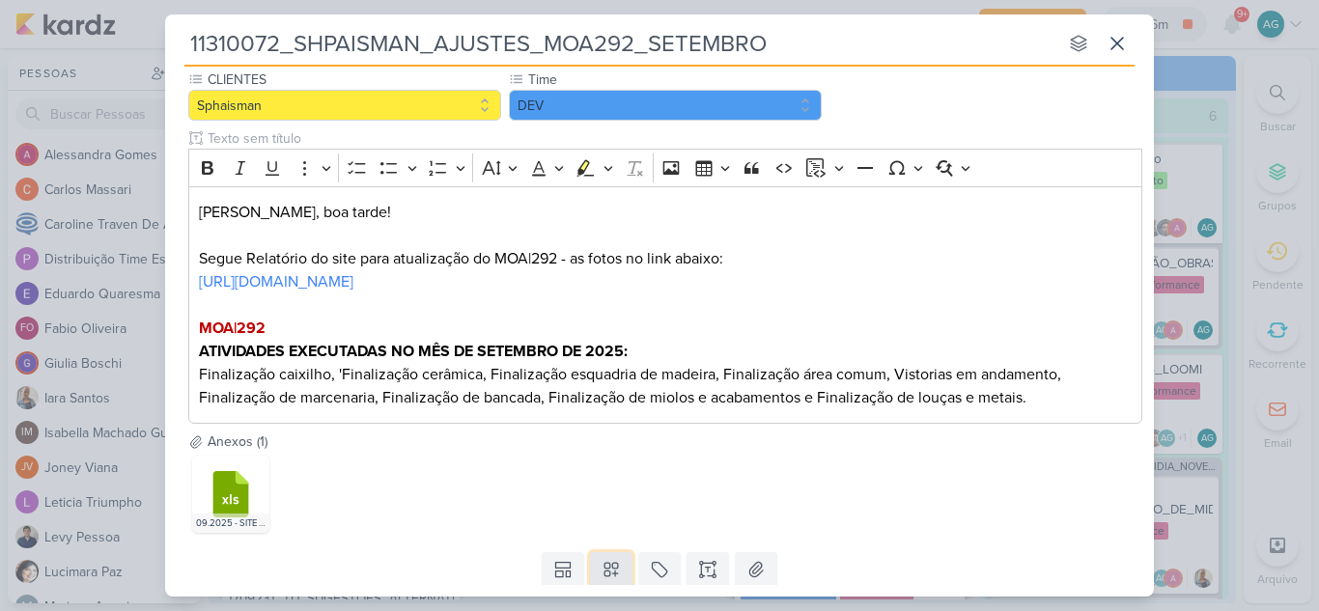
click at [609, 564] on icon at bounding box center [611, 571] width 14 height 14
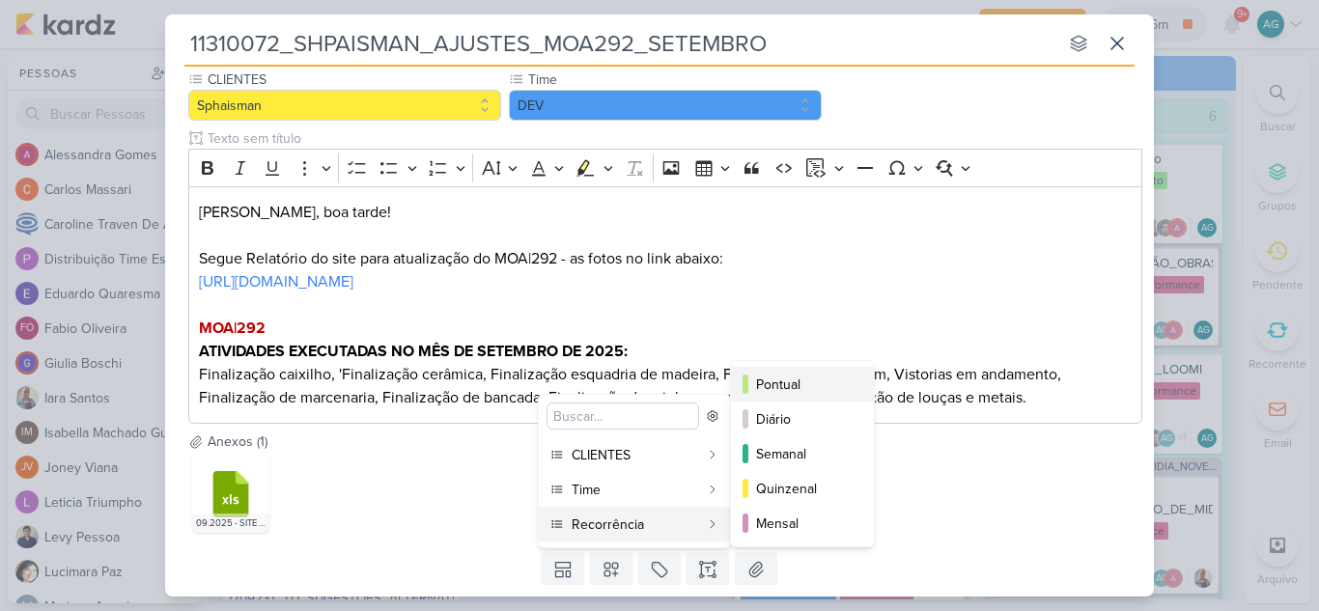
click at [796, 381] on div "Pontual" at bounding box center [803, 385] width 95 height 20
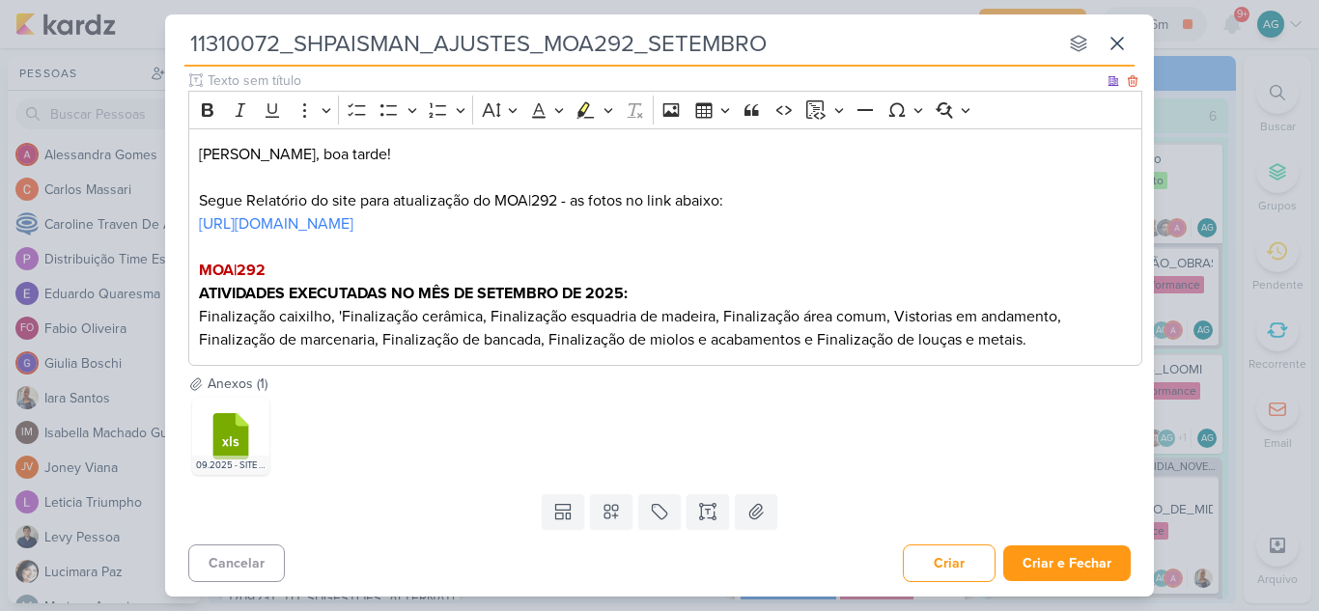
scroll to position [240, 0]
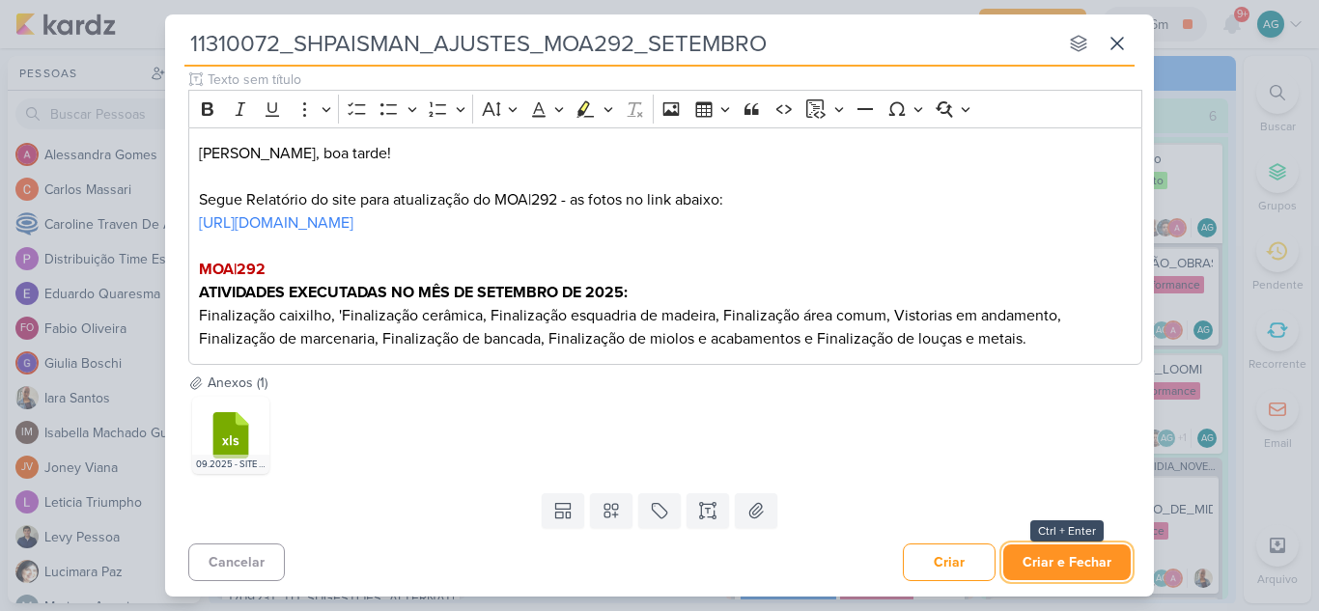
click at [1063, 556] on button "Criar e Fechar" at bounding box center [1066, 563] width 127 height 36
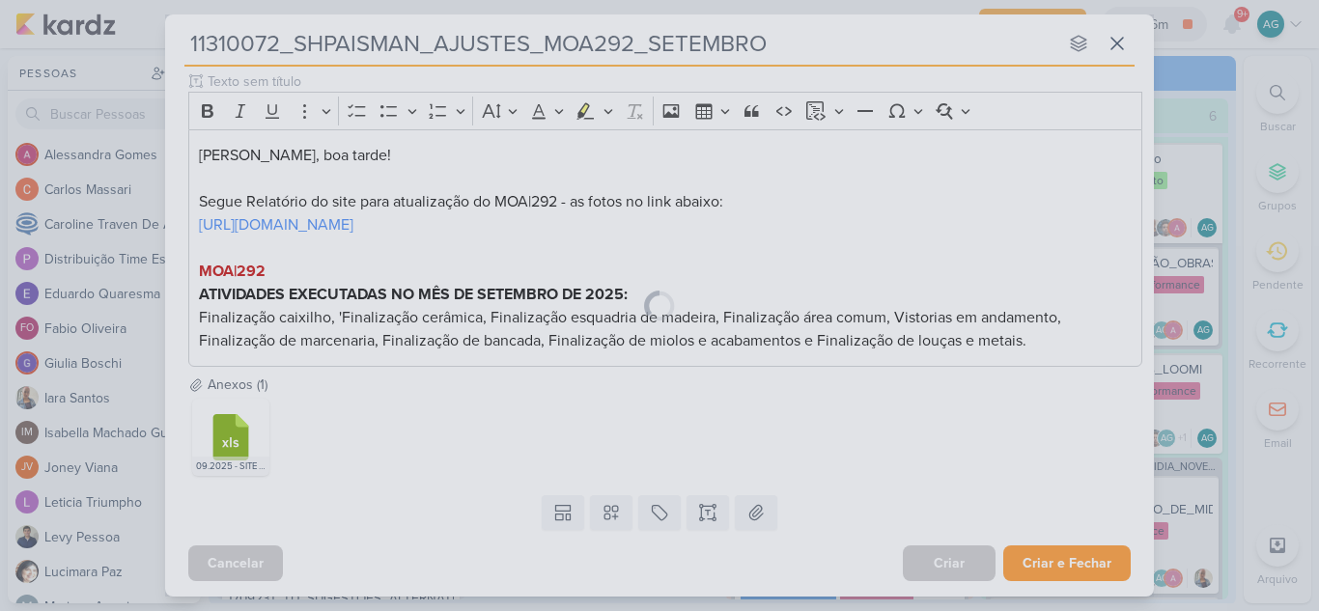
scroll to position [238, 0]
